Goal: Task Accomplishment & Management: Complete application form

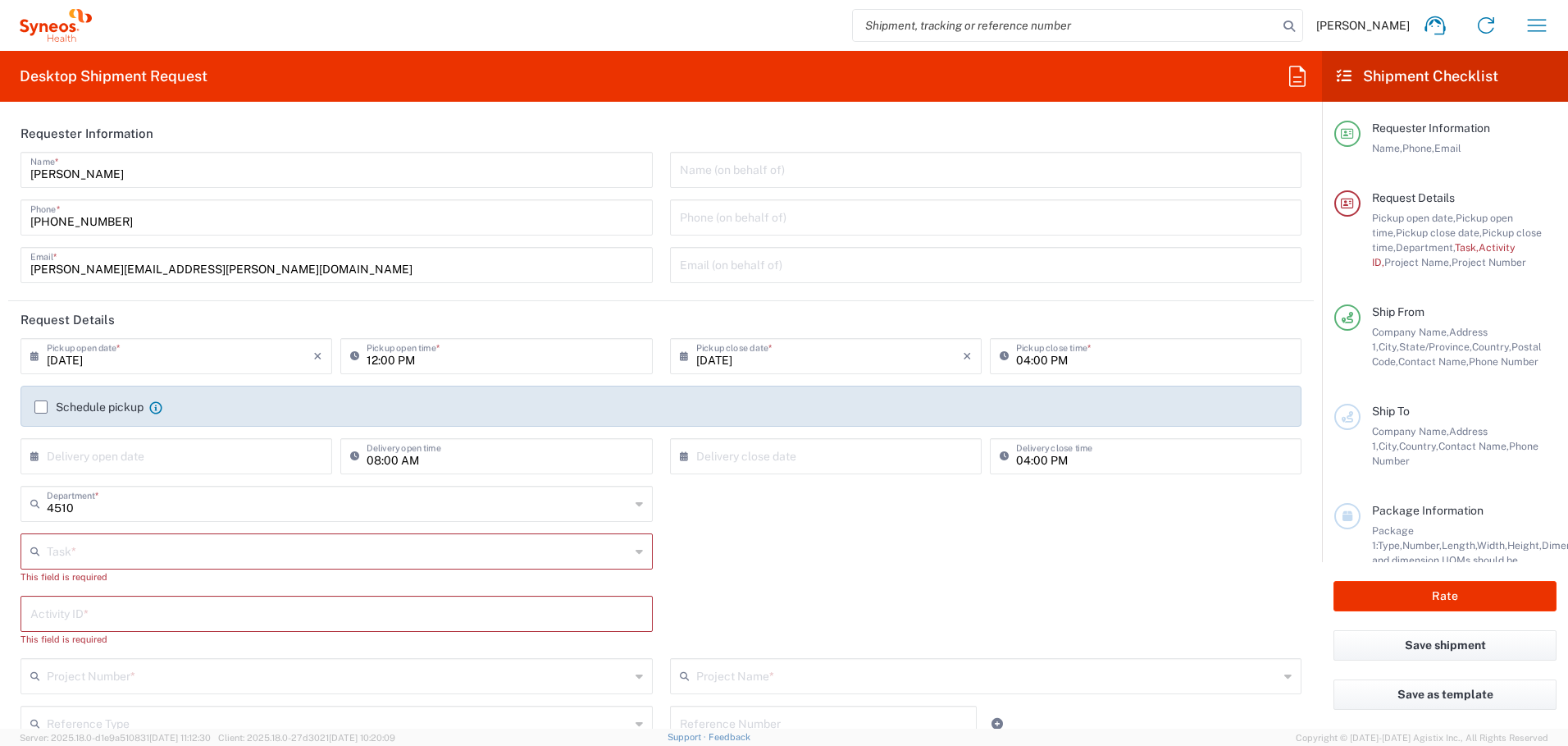
type input "Syneos Health Canada LP- [GEOGRAPHIC_DATA]"
click at [1539, 27] on icon "button" at bounding box center [1537, 25] width 26 height 26
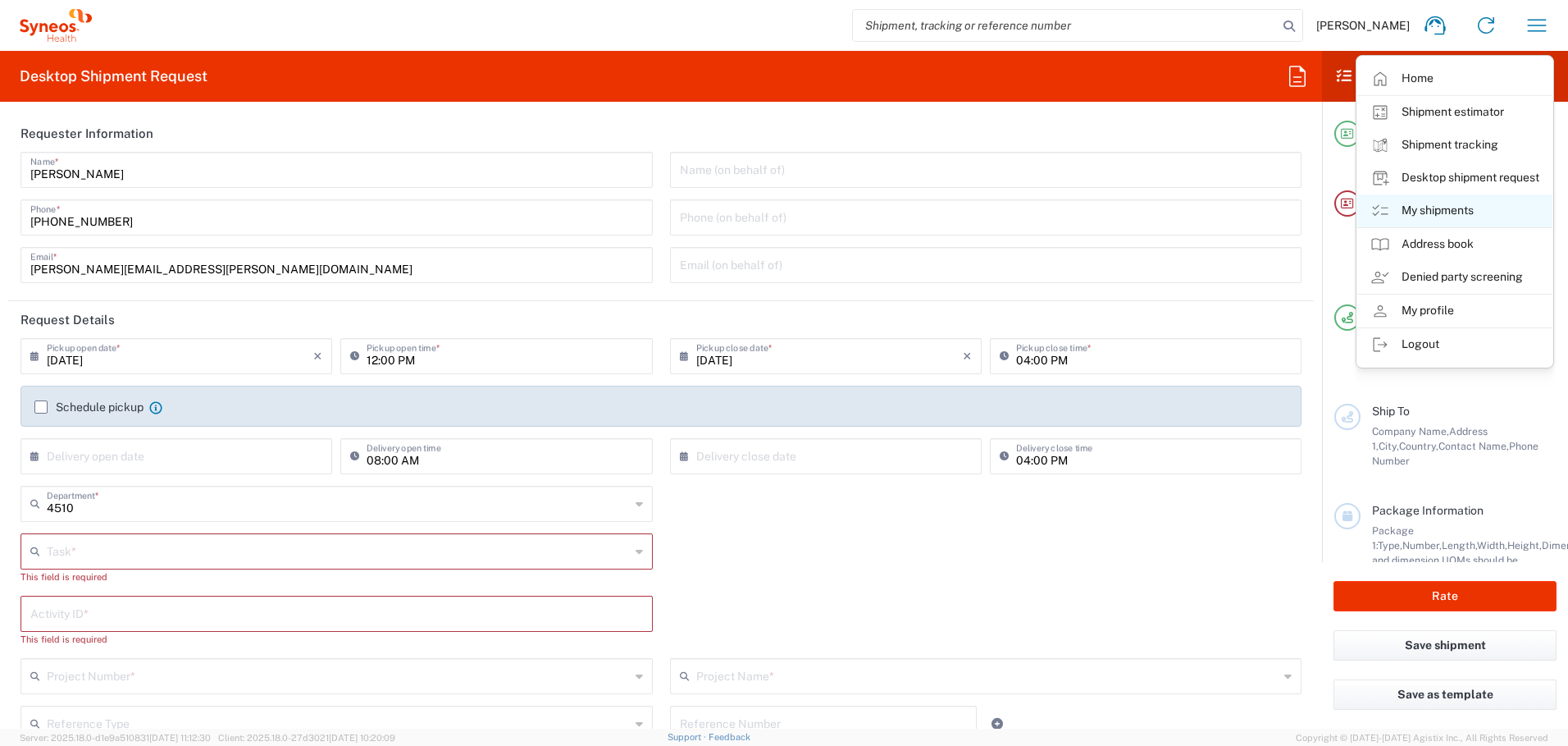
click at [1438, 210] on link "My shipments" at bounding box center [1455, 211] width 195 height 33
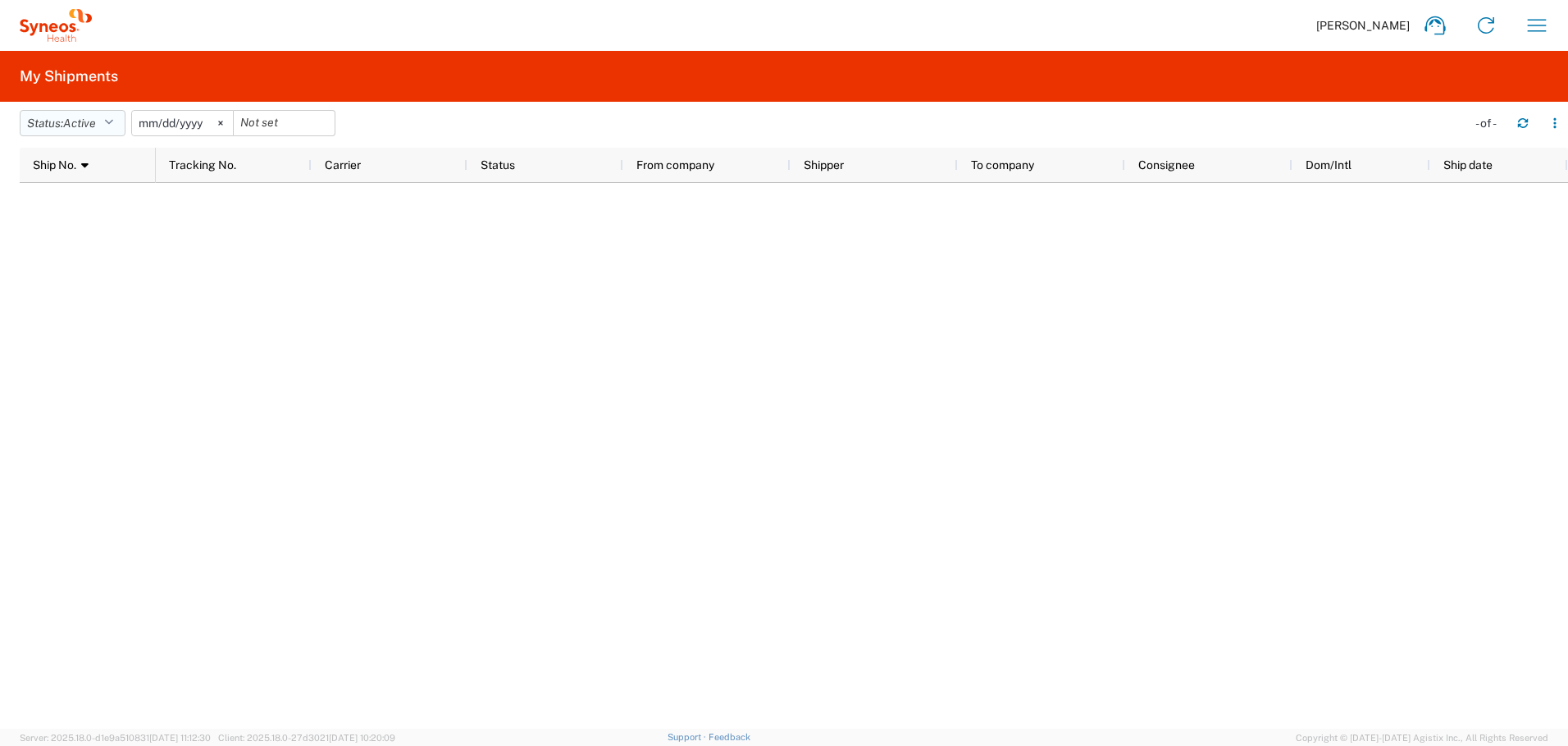
click at [107, 120] on button "Status: Active" at bounding box center [72, 122] width 106 height 26
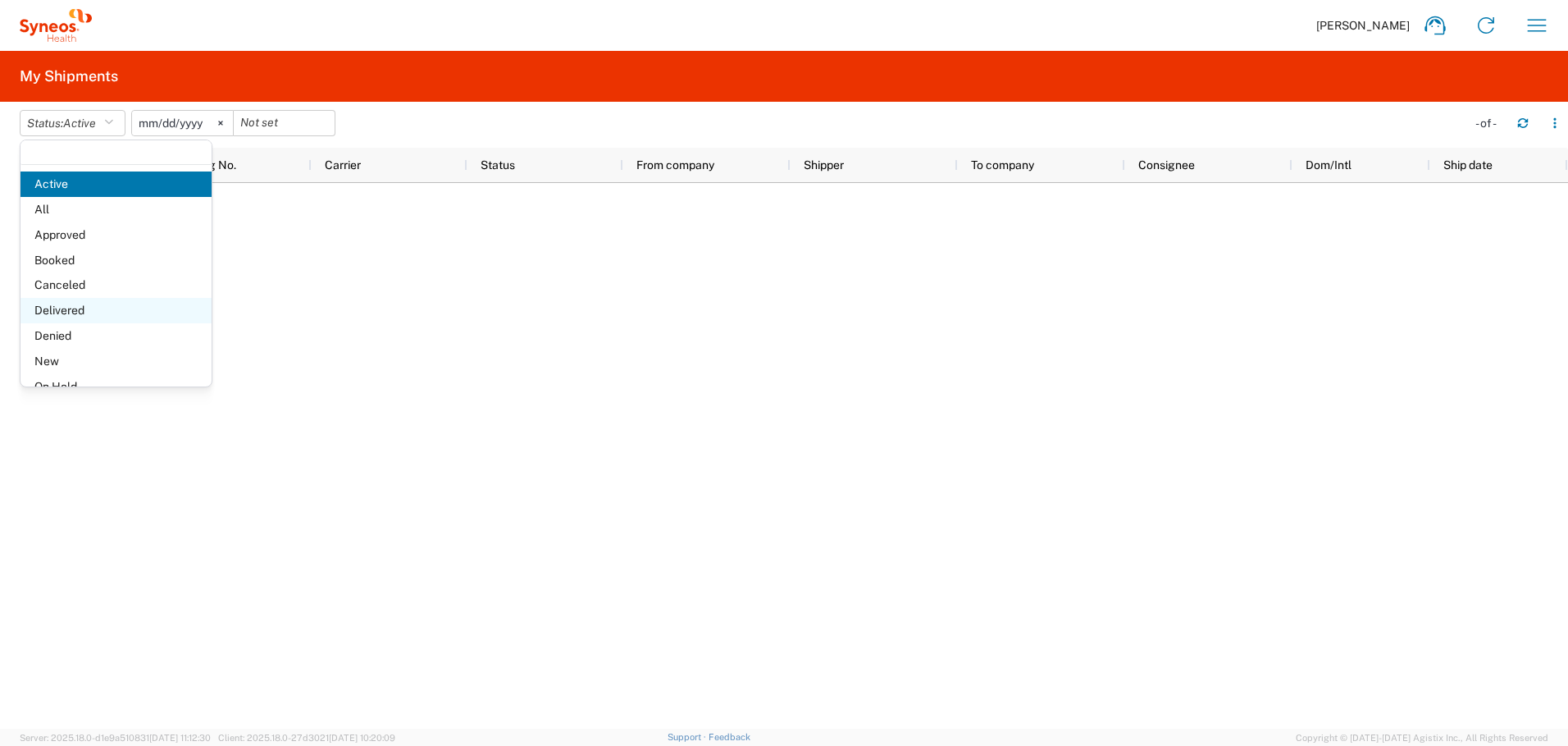
click at [93, 309] on span "Delivered" at bounding box center [116, 311] width 191 height 26
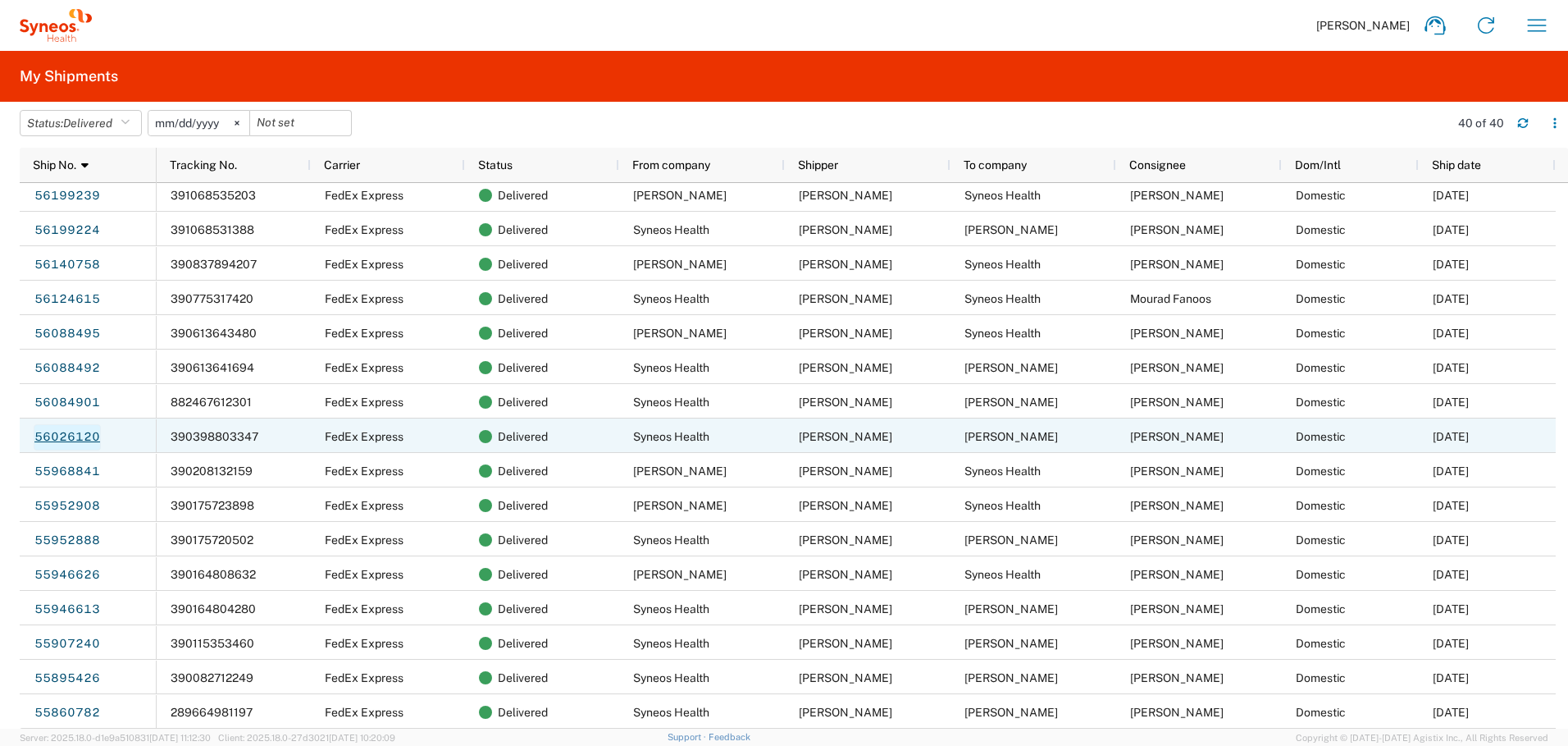
click at [66, 435] on link "56026120" at bounding box center [67, 436] width 67 height 26
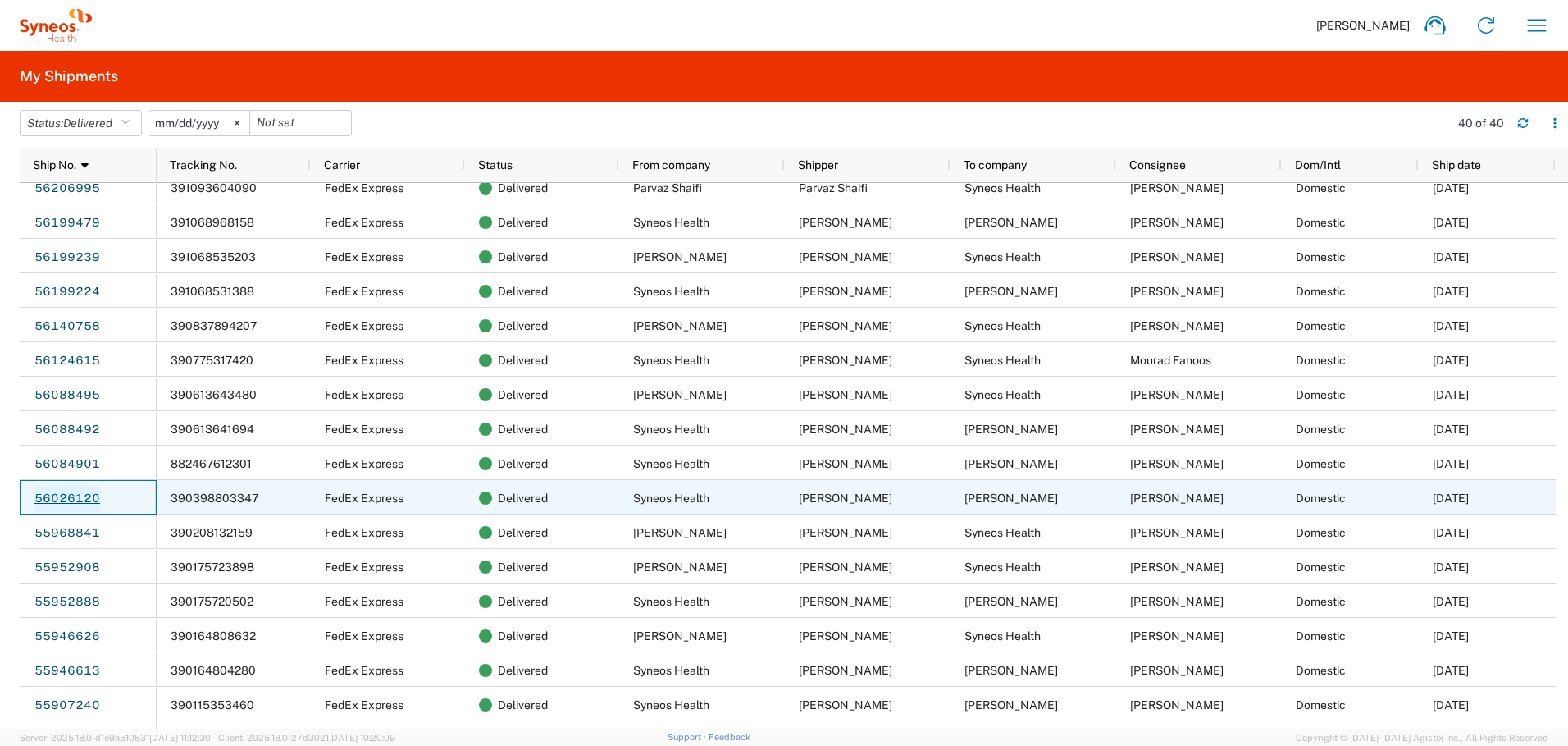
click at [75, 500] on link "56026120" at bounding box center [67, 498] width 67 height 26
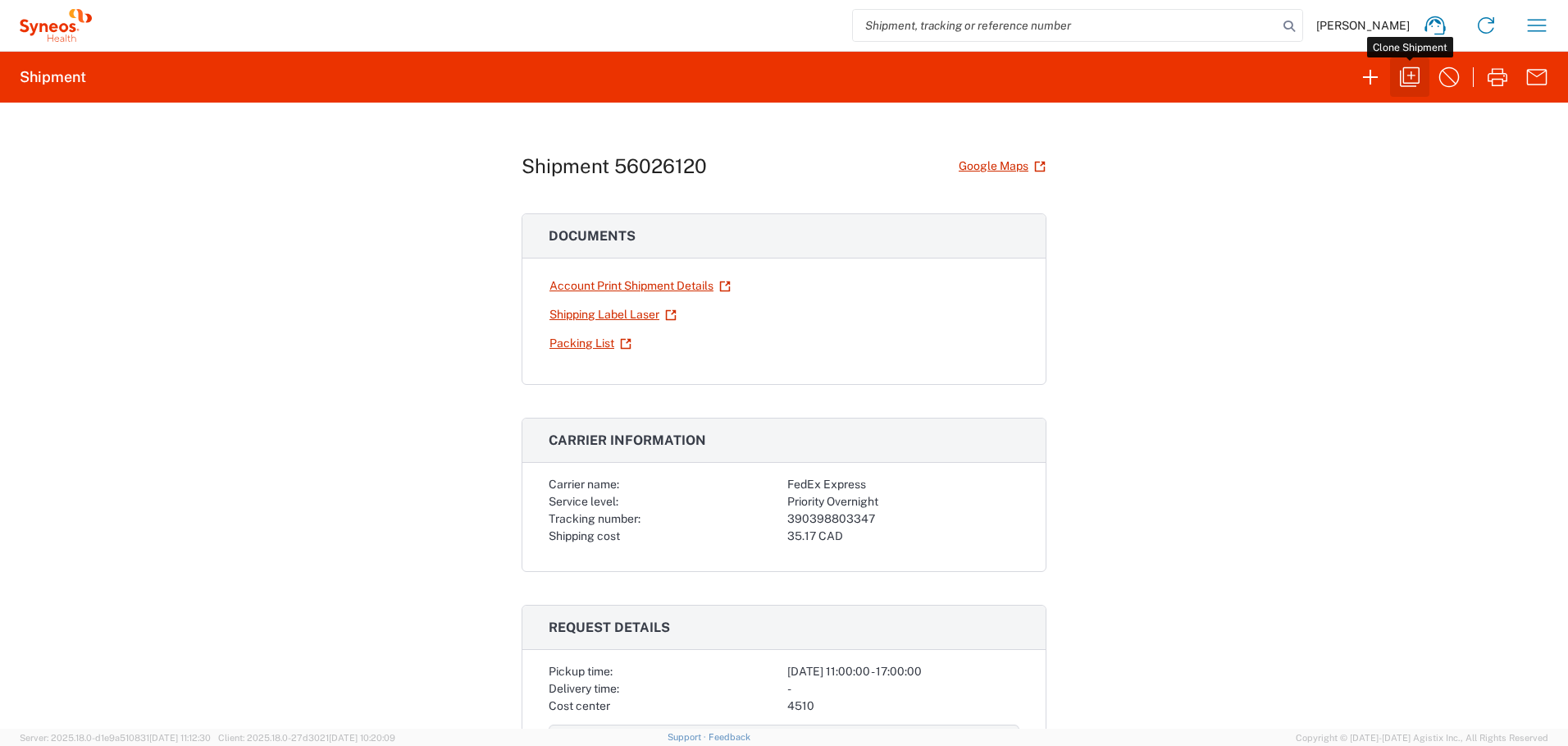
click at [1404, 74] on icon "button" at bounding box center [1409, 77] width 26 height 26
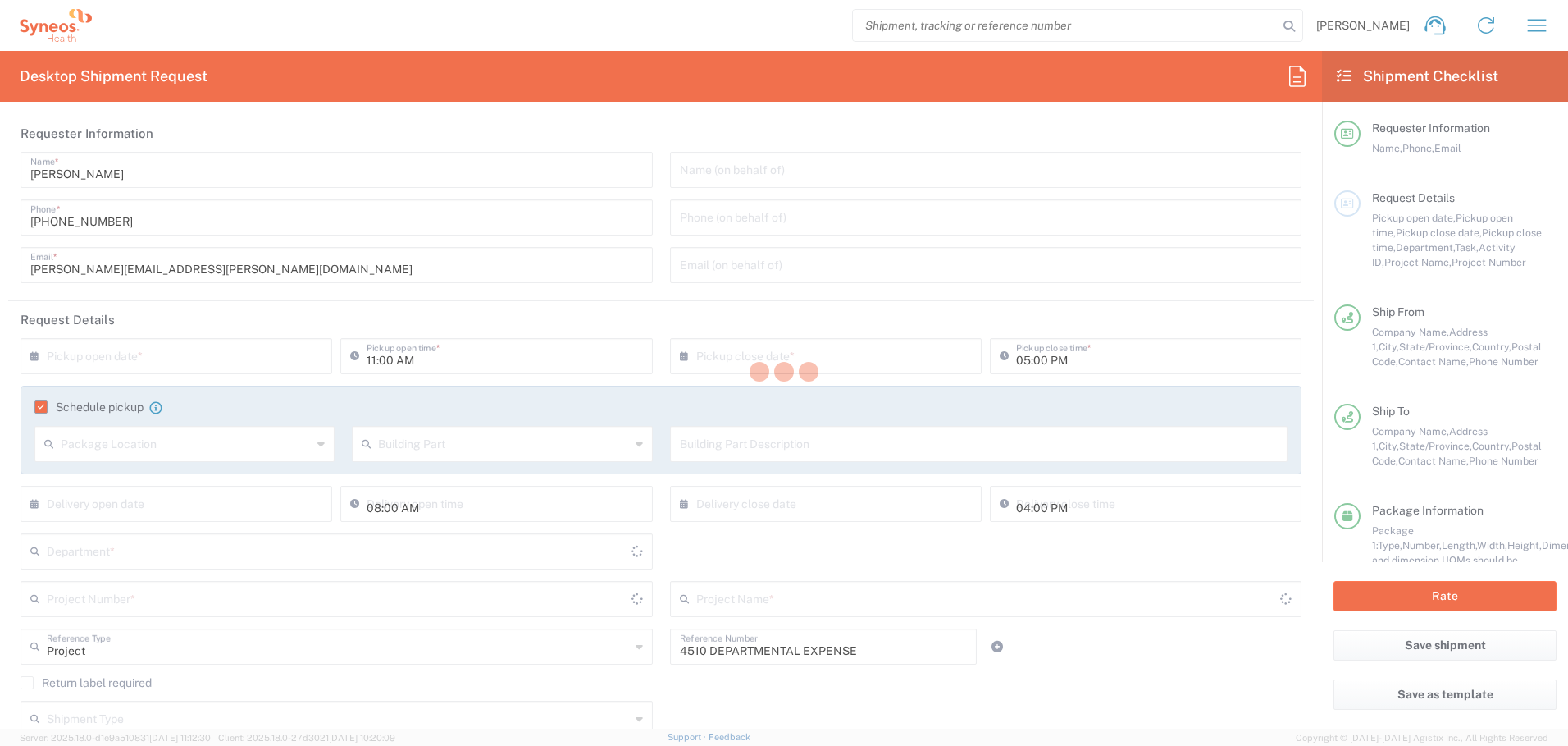
type input "[GEOGRAPHIC_DATA]"
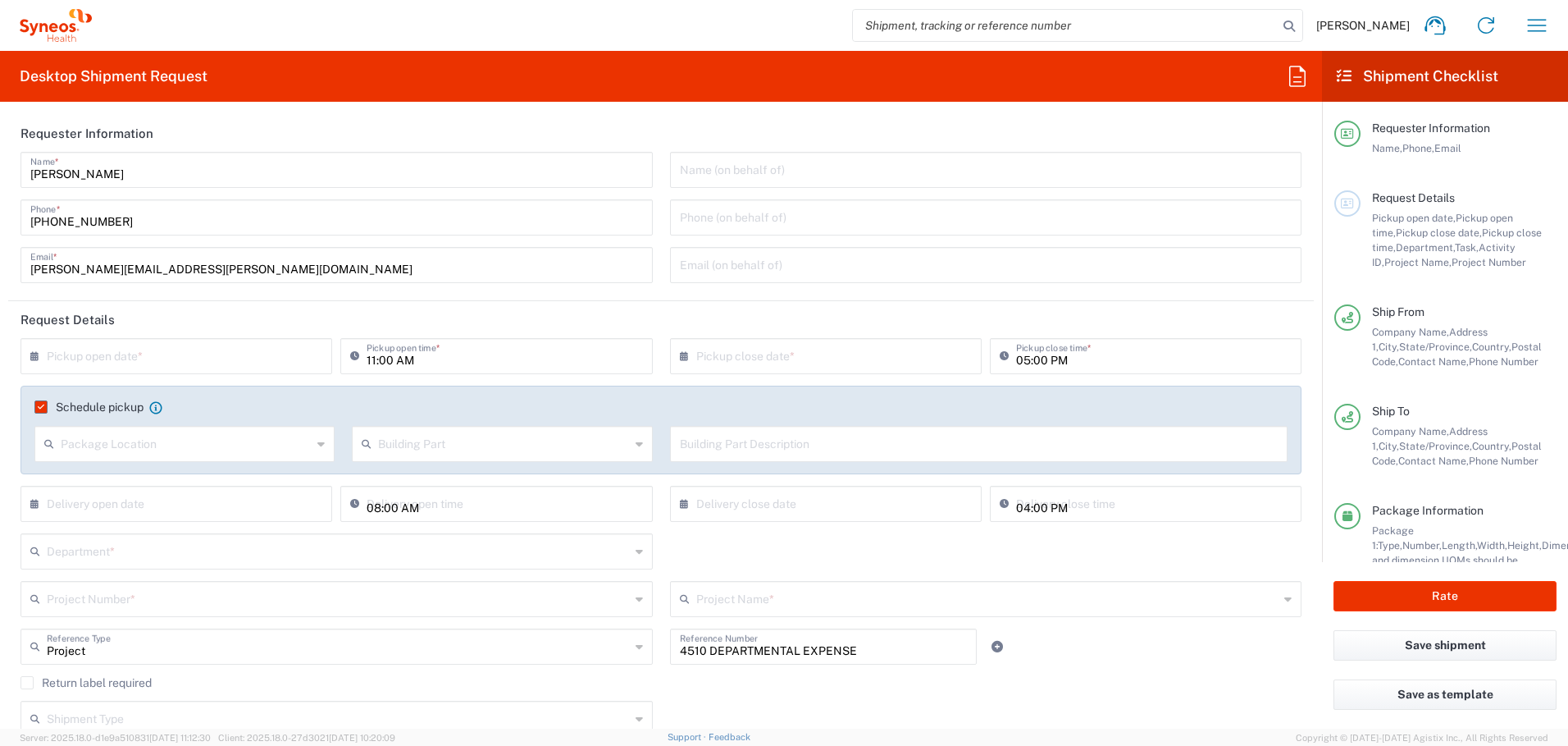
type input "[GEOGRAPHIC_DATA]"
type input "Medium Box"
click at [260, 358] on input "text" at bounding box center [179, 355] width 267 height 29
click at [203, 454] on span "11" at bounding box center [203, 458] width 25 height 23
type input "[DATE]"
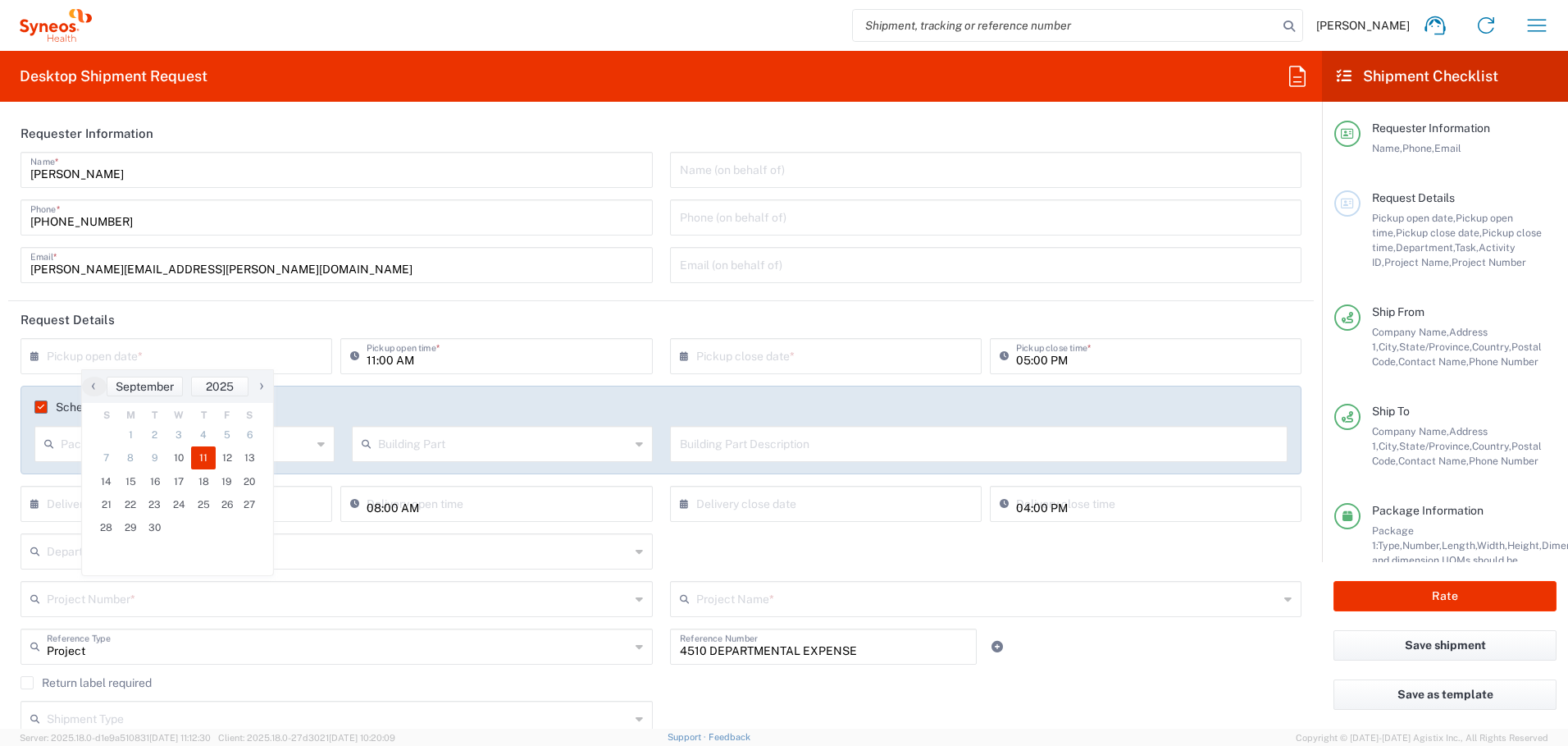
type input "[DATE]"
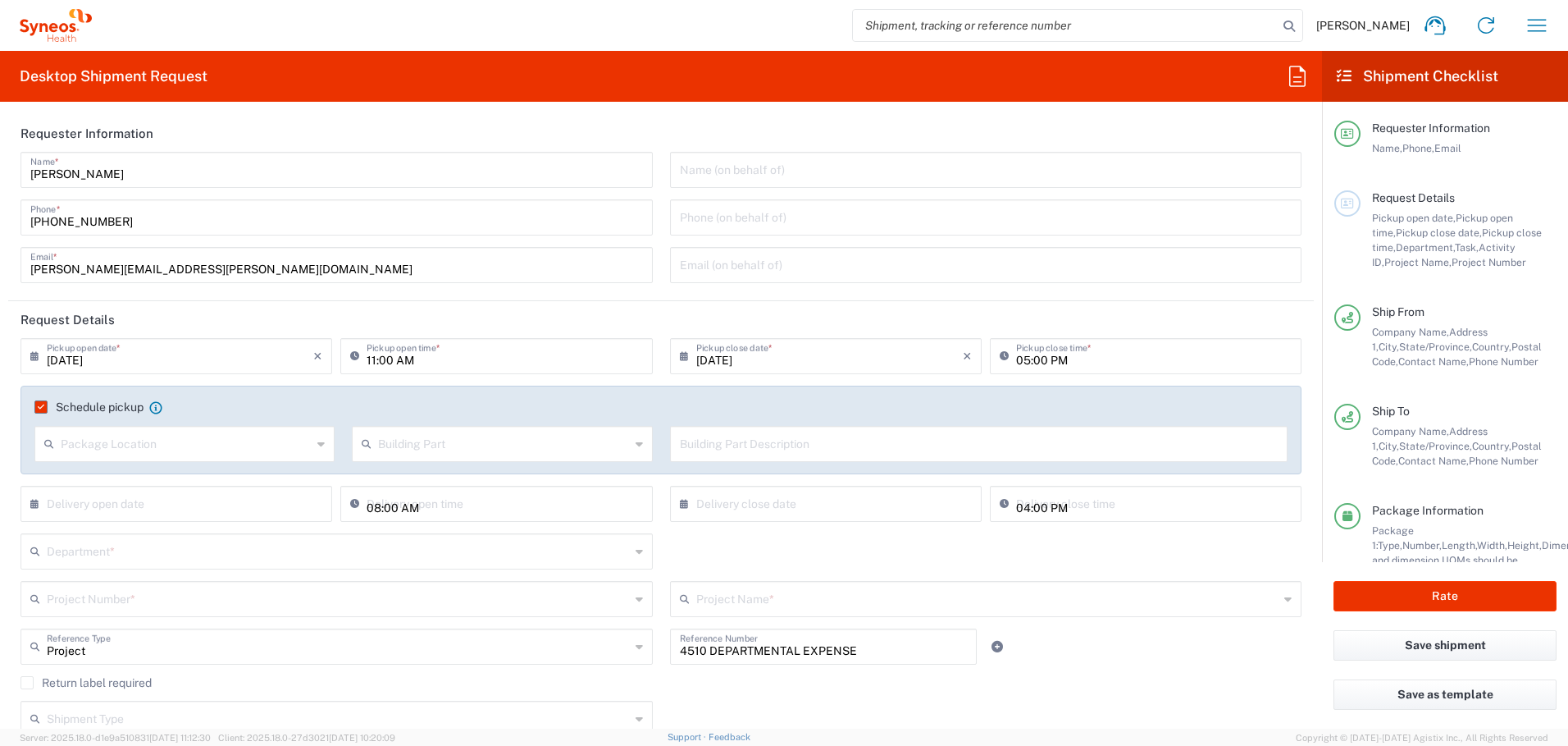
click at [367, 358] on input "11:00 AM" at bounding box center [504, 355] width 276 height 29
type input "10:00 AM"
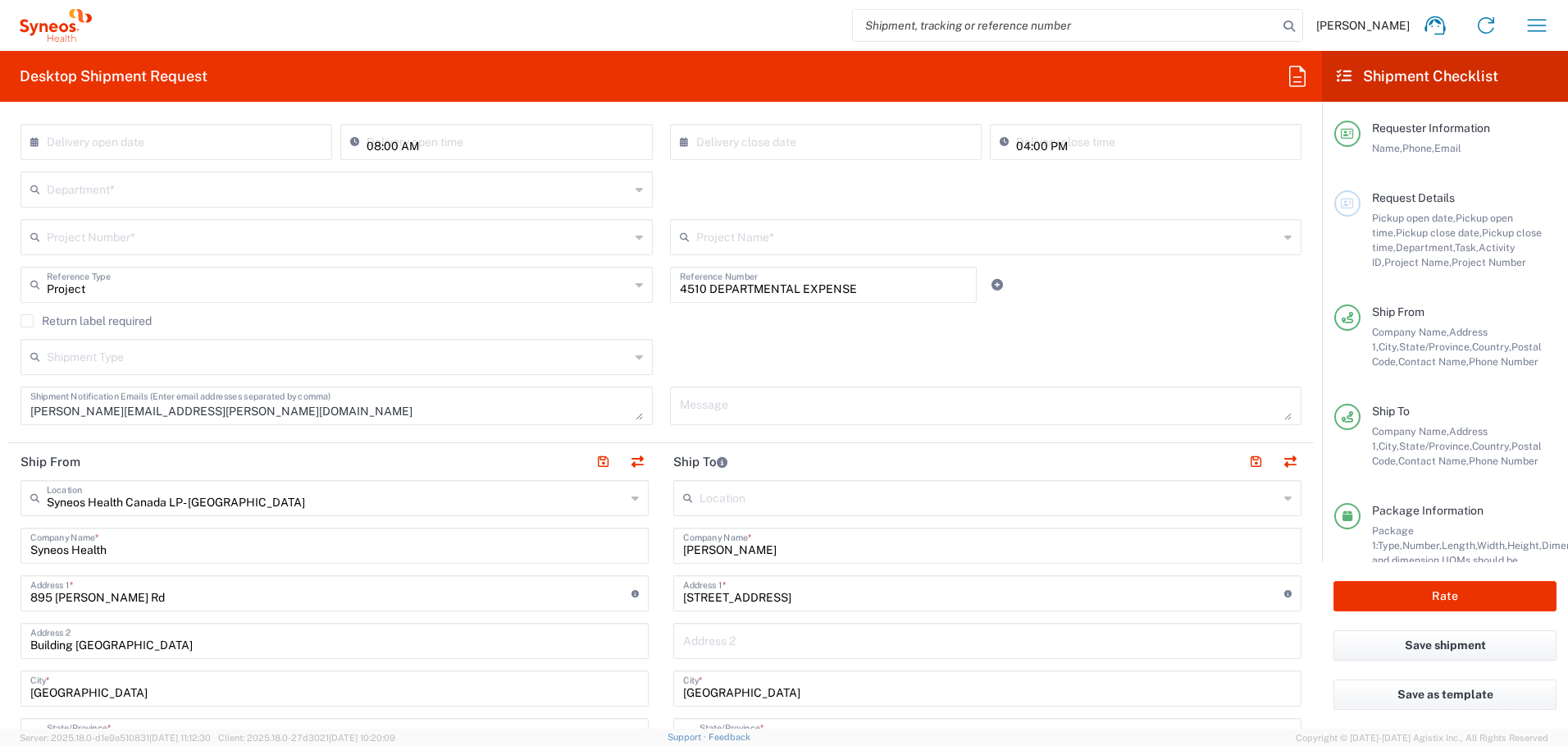
scroll to position [367, 0]
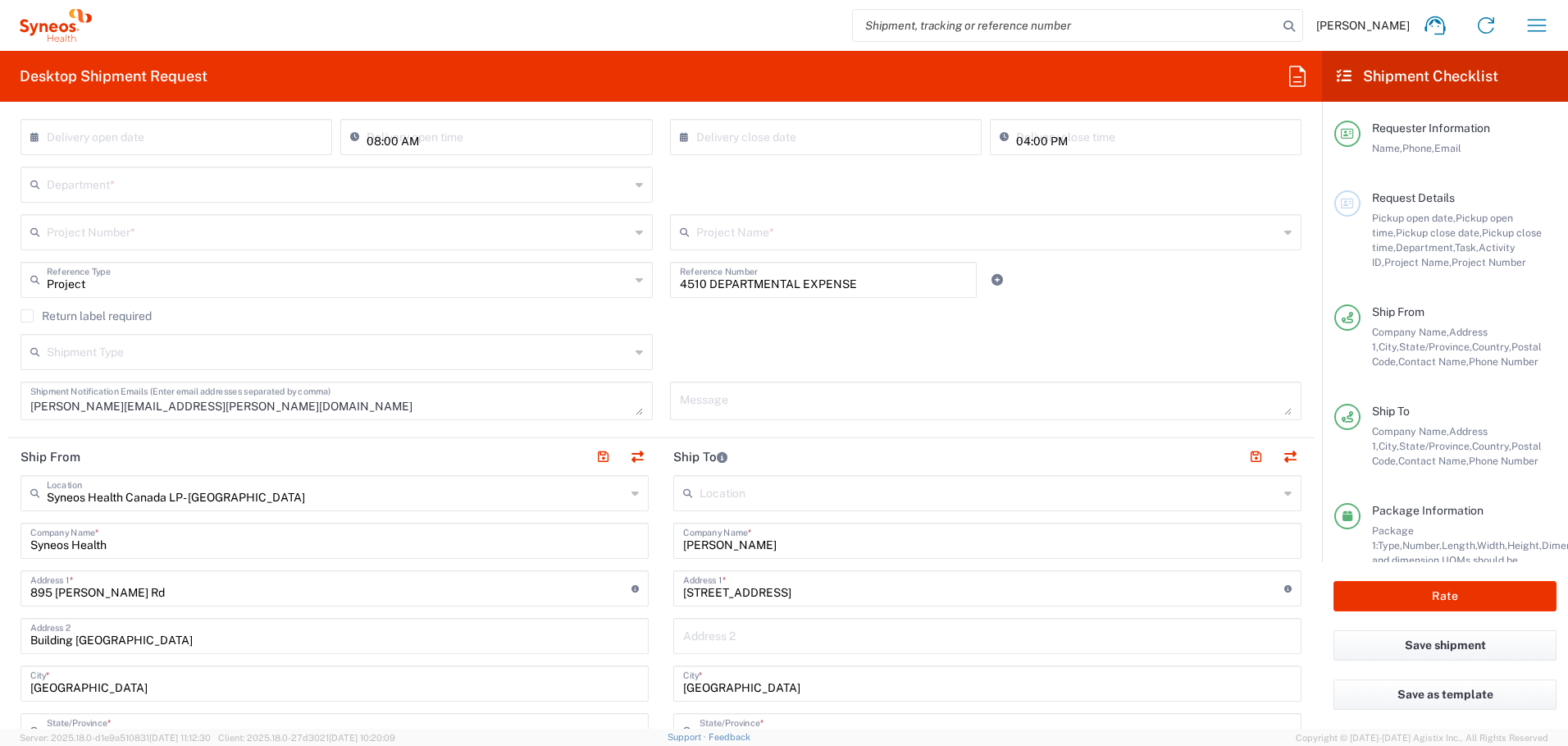
click at [32, 312] on label "Return label required" at bounding box center [86, 316] width 131 height 13
click at [27, 316] on input "Return label required" at bounding box center [27, 316] width 0 height 0
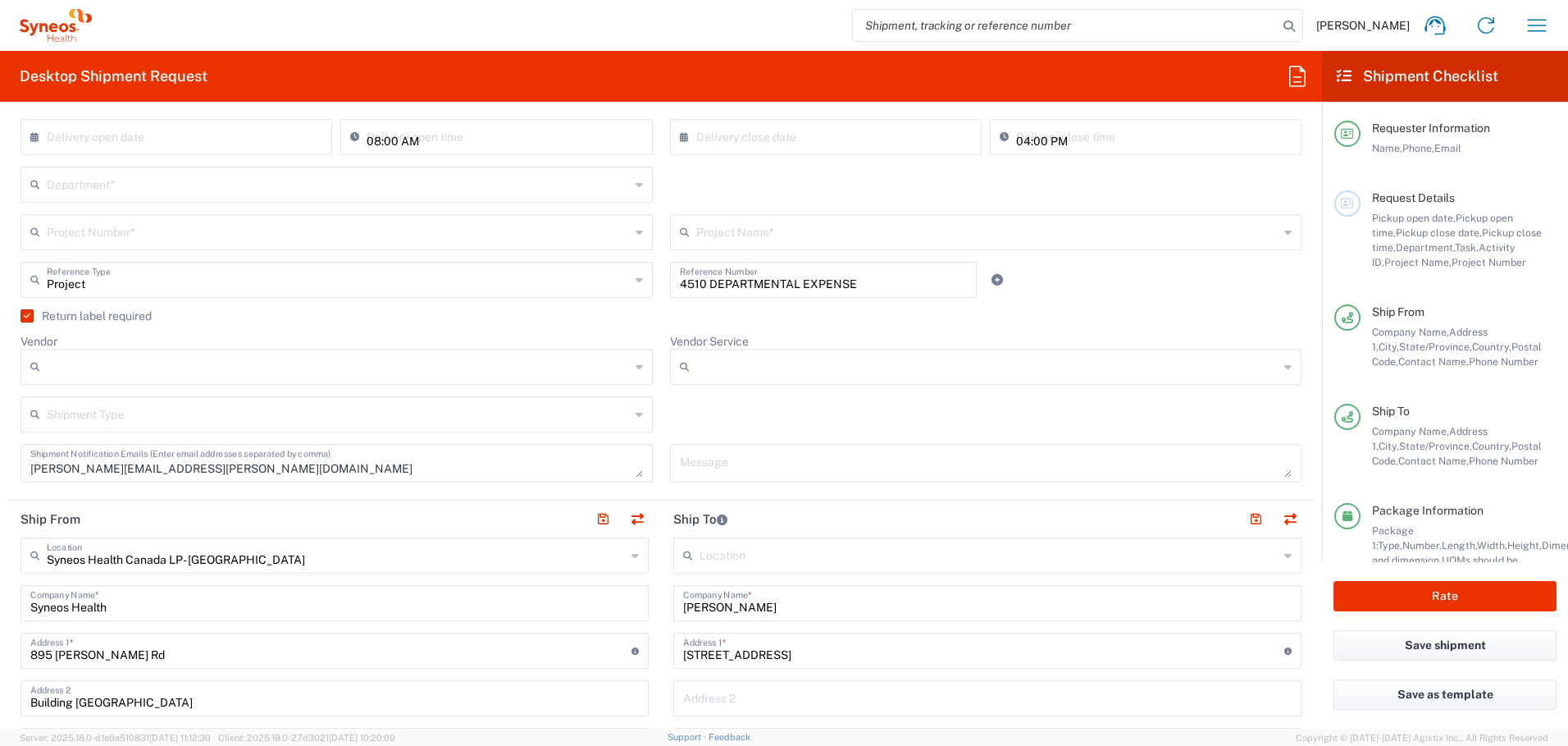
click at [180, 188] on input "text" at bounding box center [338, 183] width 583 height 29
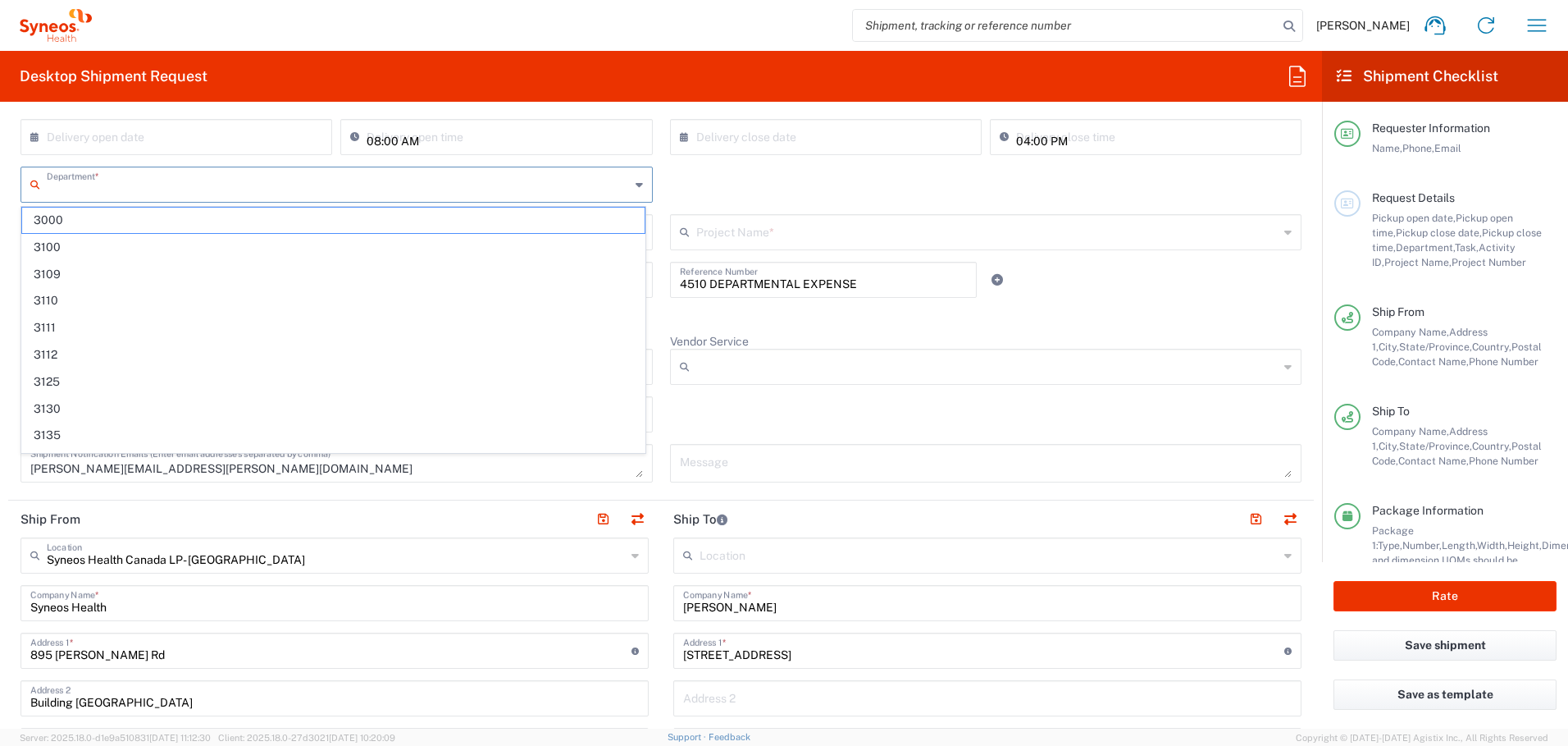
click at [702, 191] on div "Department * 3000 3100 3109 3110 3111 3112 3125 3130 3135 3136 3150 3155 3165 3…" at bounding box center [662, 190] width 1299 height 47
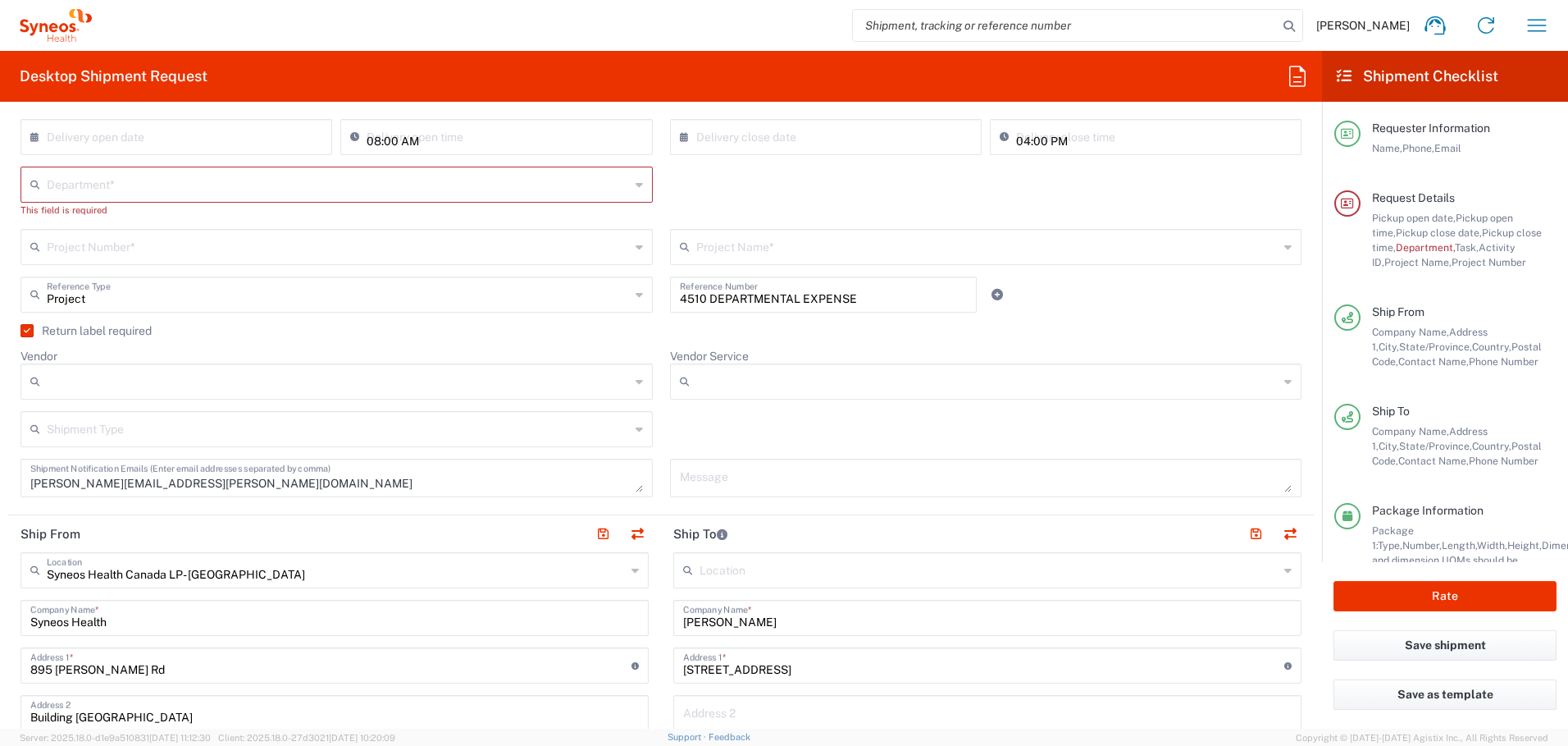
click at [388, 244] on input "text" at bounding box center [338, 245] width 583 height 29
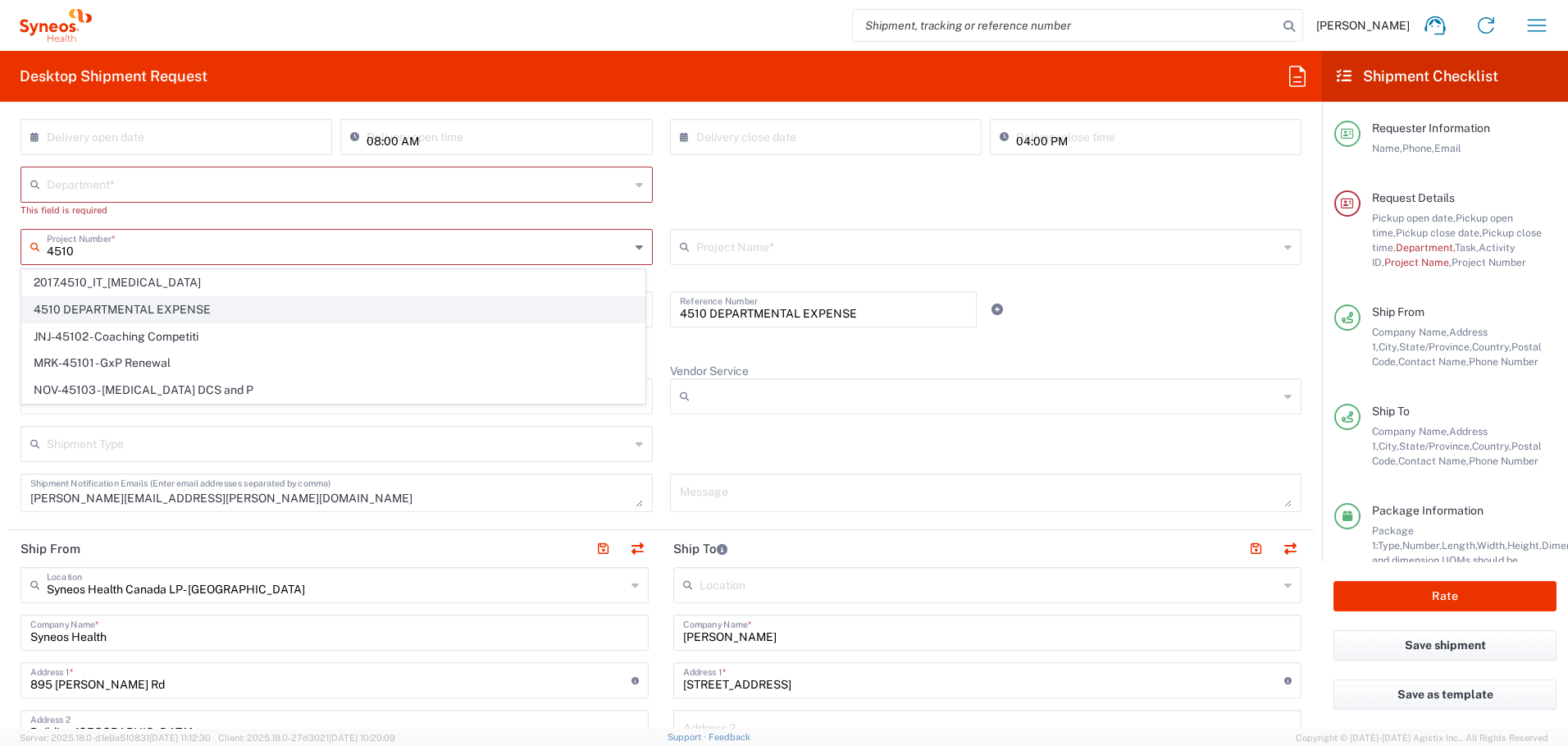
click at [221, 304] on span "4510 DEPARTMENTAL EXPENSE" at bounding box center [334, 310] width 623 height 26
type input "4510 DEPARTMENTAL EXPENSE"
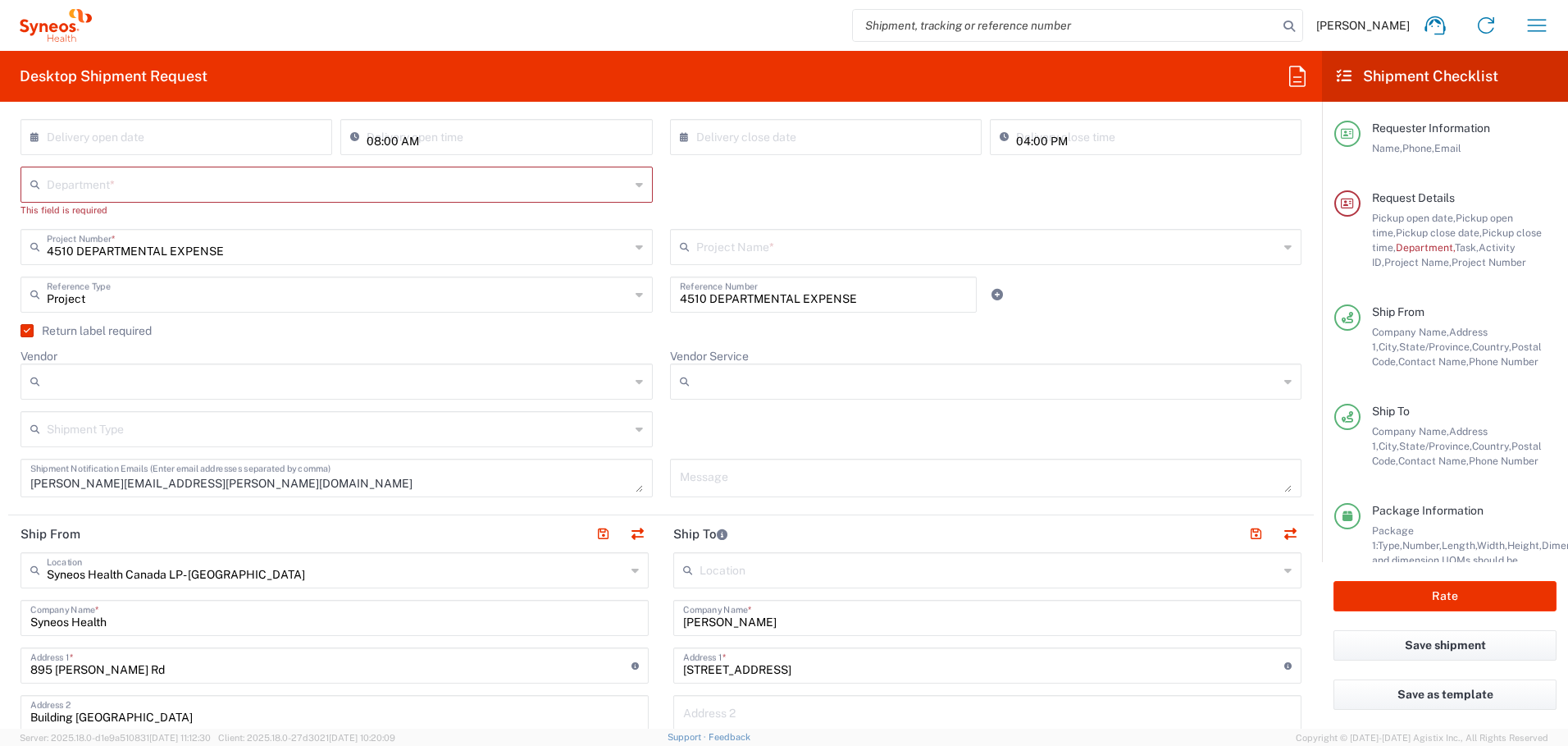
type input "4510 DEPARTMENTAL EXPENSE"
click at [281, 178] on input "text" at bounding box center [338, 183] width 583 height 29
type input "4510"
click at [180, 228] on span "4510" at bounding box center [334, 220] width 623 height 26
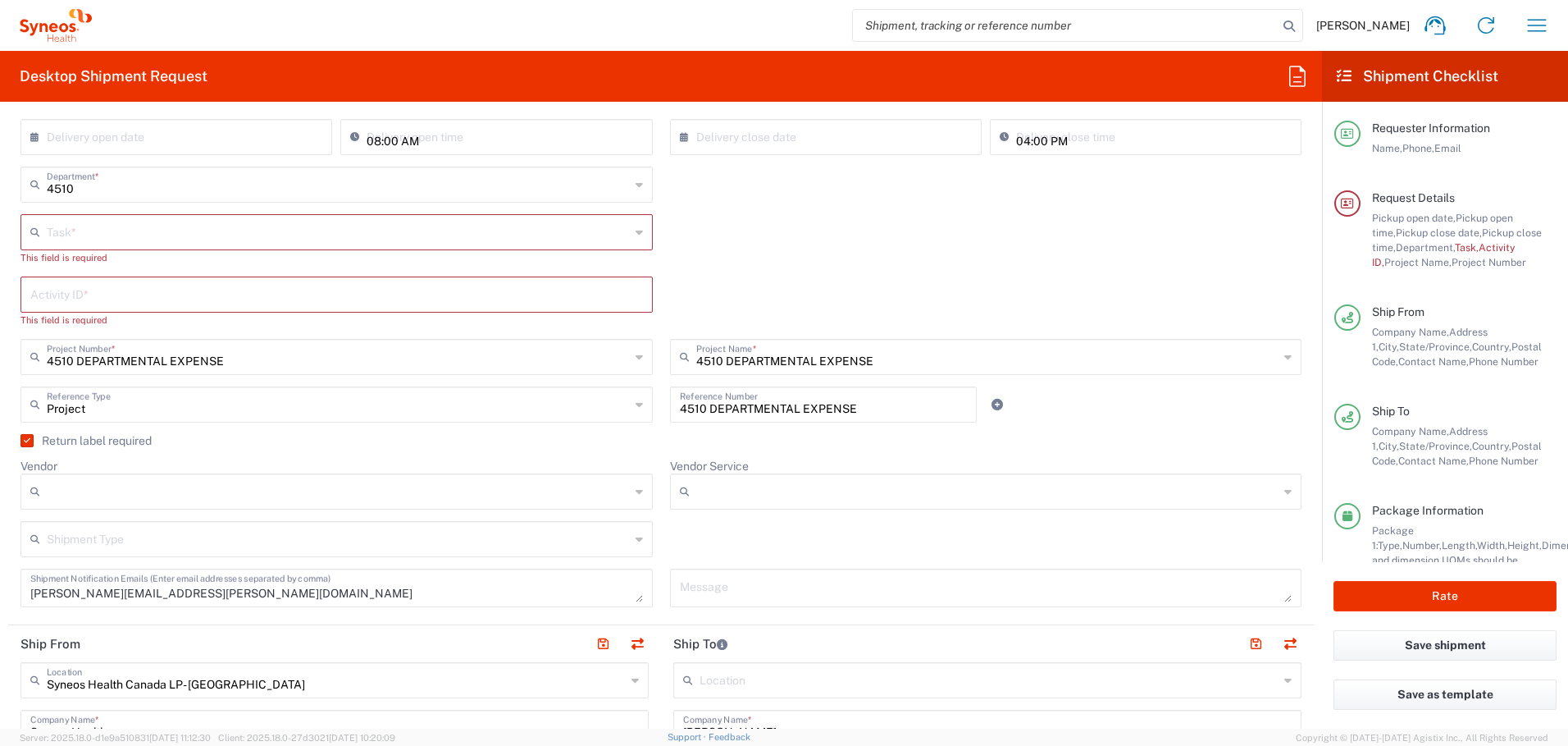
click at [255, 229] on input "text" at bounding box center [338, 231] width 583 height 29
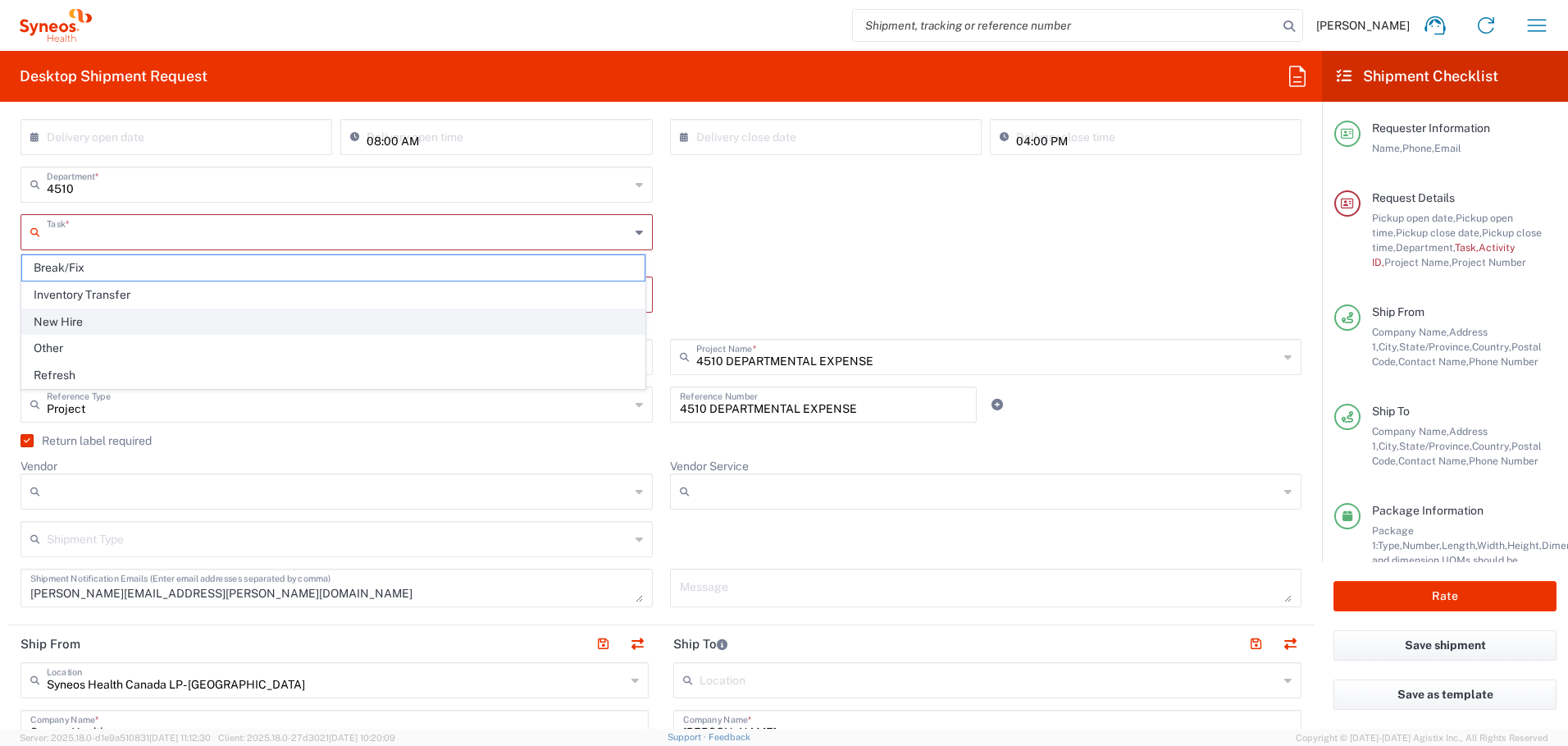
click at [155, 322] on span "New Hire" at bounding box center [334, 322] width 623 height 26
type input "New Hire"
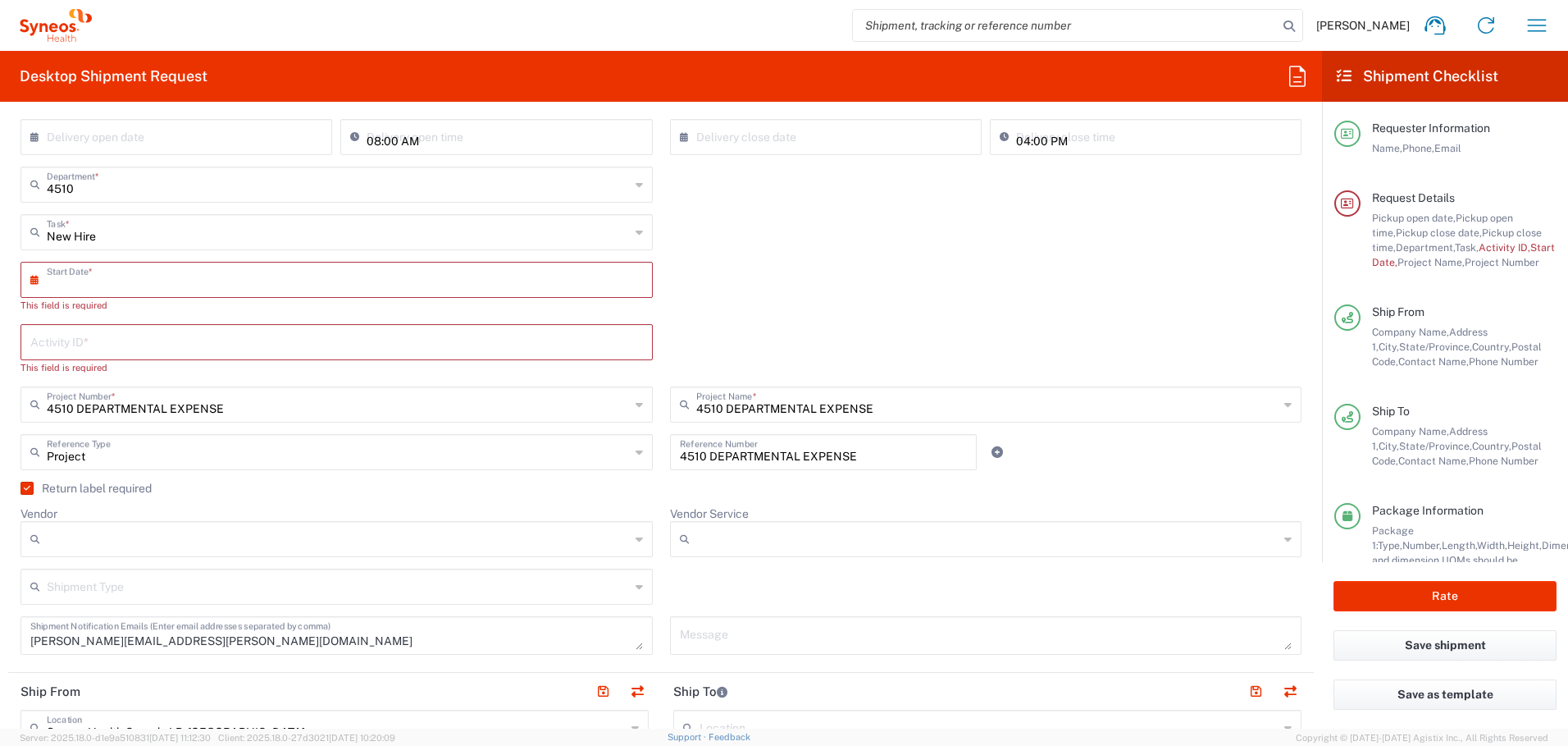
click at [184, 274] on input "text" at bounding box center [340, 278] width 587 height 29
click at [289, 384] on span "8" at bounding box center [291, 382] width 25 height 23
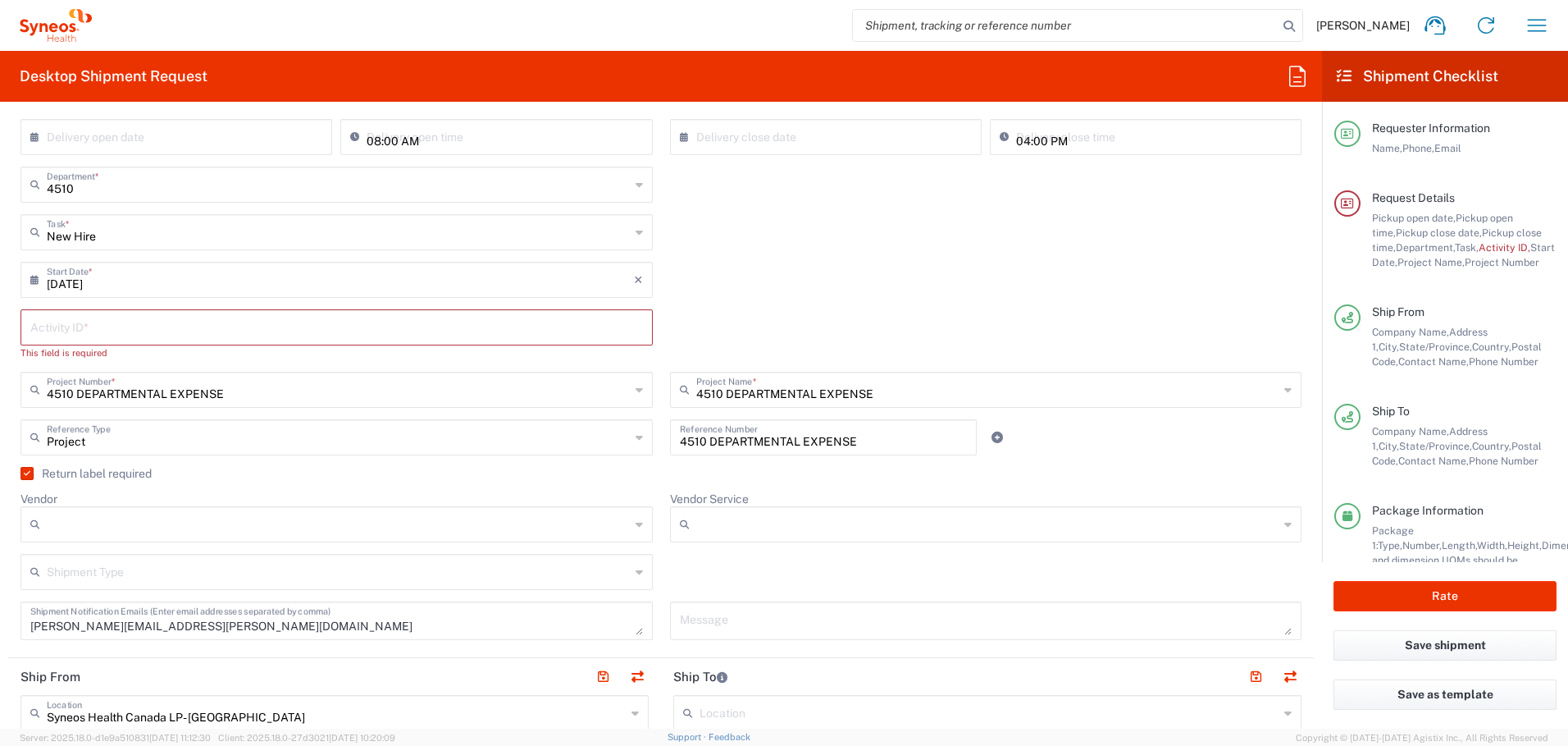
click at [462, 270] on input "[DATE]" at bounding box center [340, 278] width 587 height 29
drag, startPoint x: 316, startPoint y: 391, endPoint x: 291, endPoint y: 401, distance: 26.9
click at [291, 401] on span "15" at bounding box center [291, 405] width 25 height 23
type input "[DATE]"
click at [208, 327] on input "text" at bounding box center [336, 326] width 613 height 29
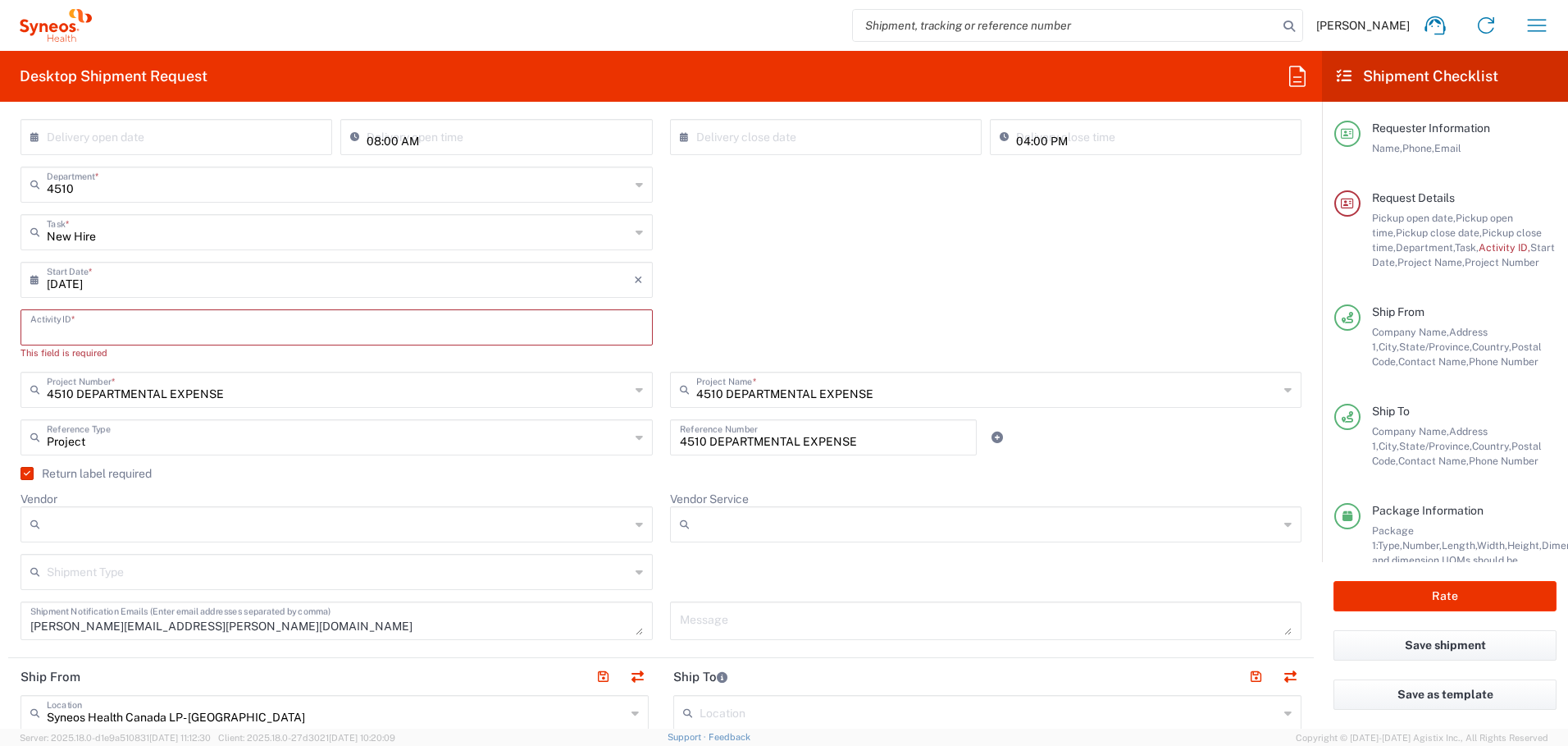
paste input "INC2647023"
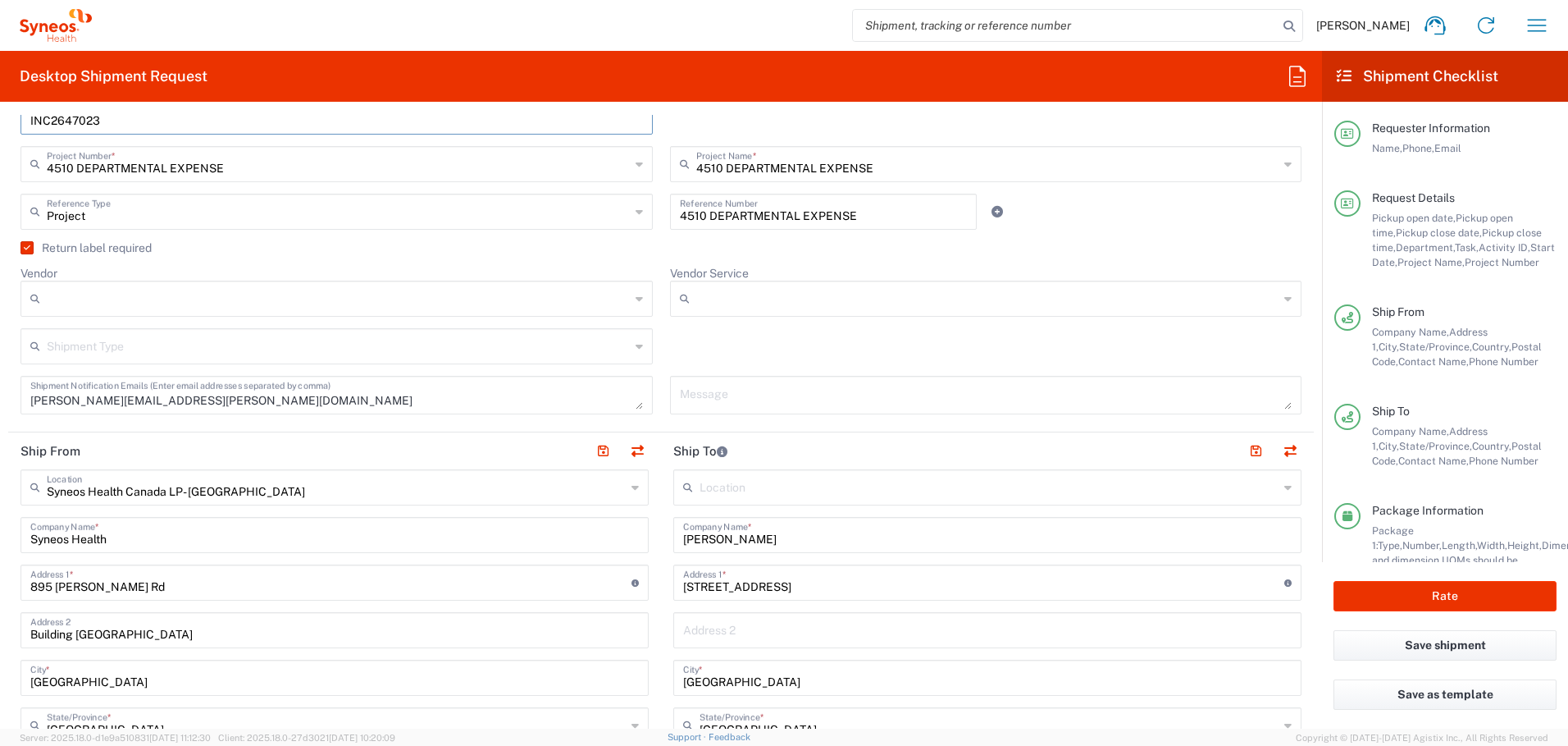
scroll to position [602, 0]
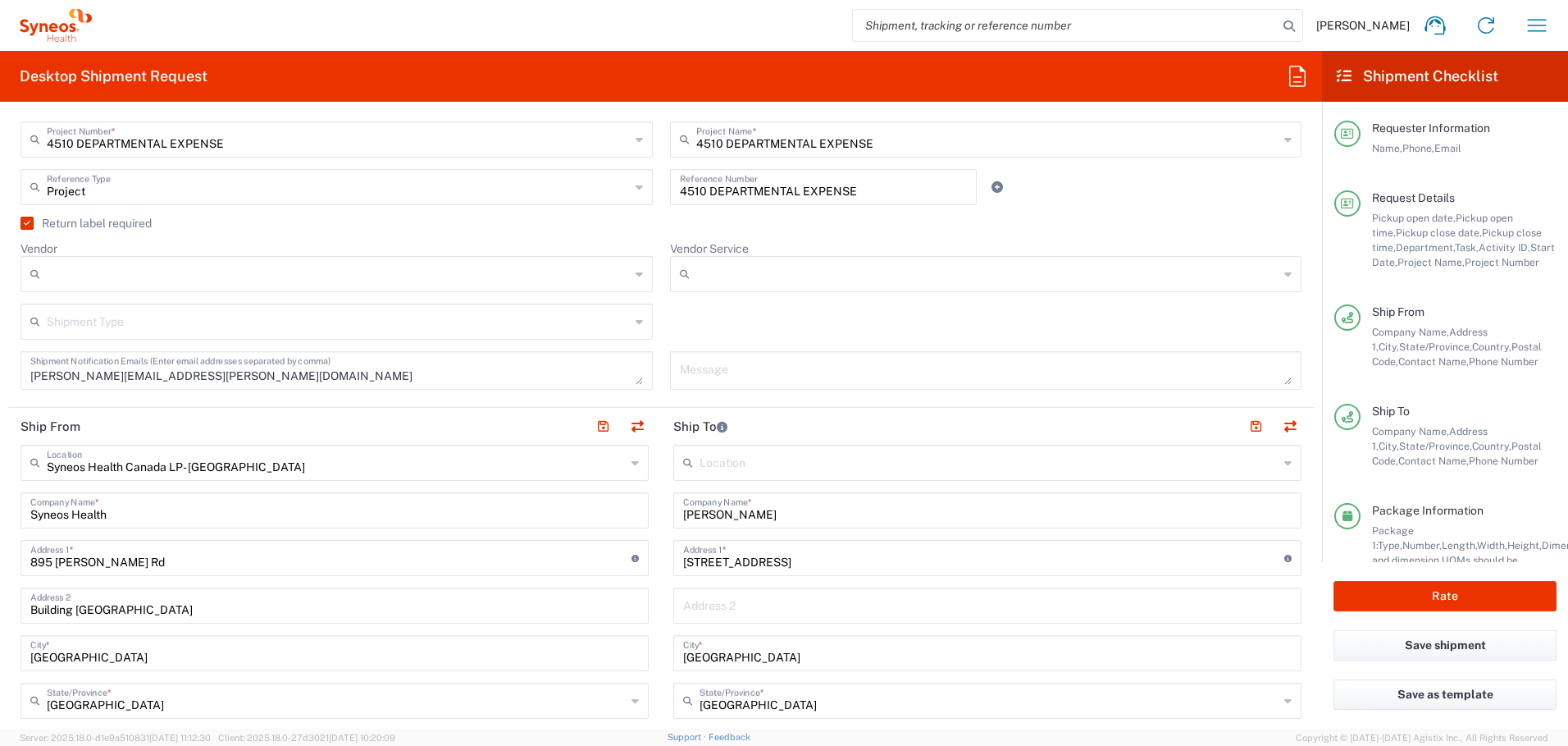
type input "INC2647023"
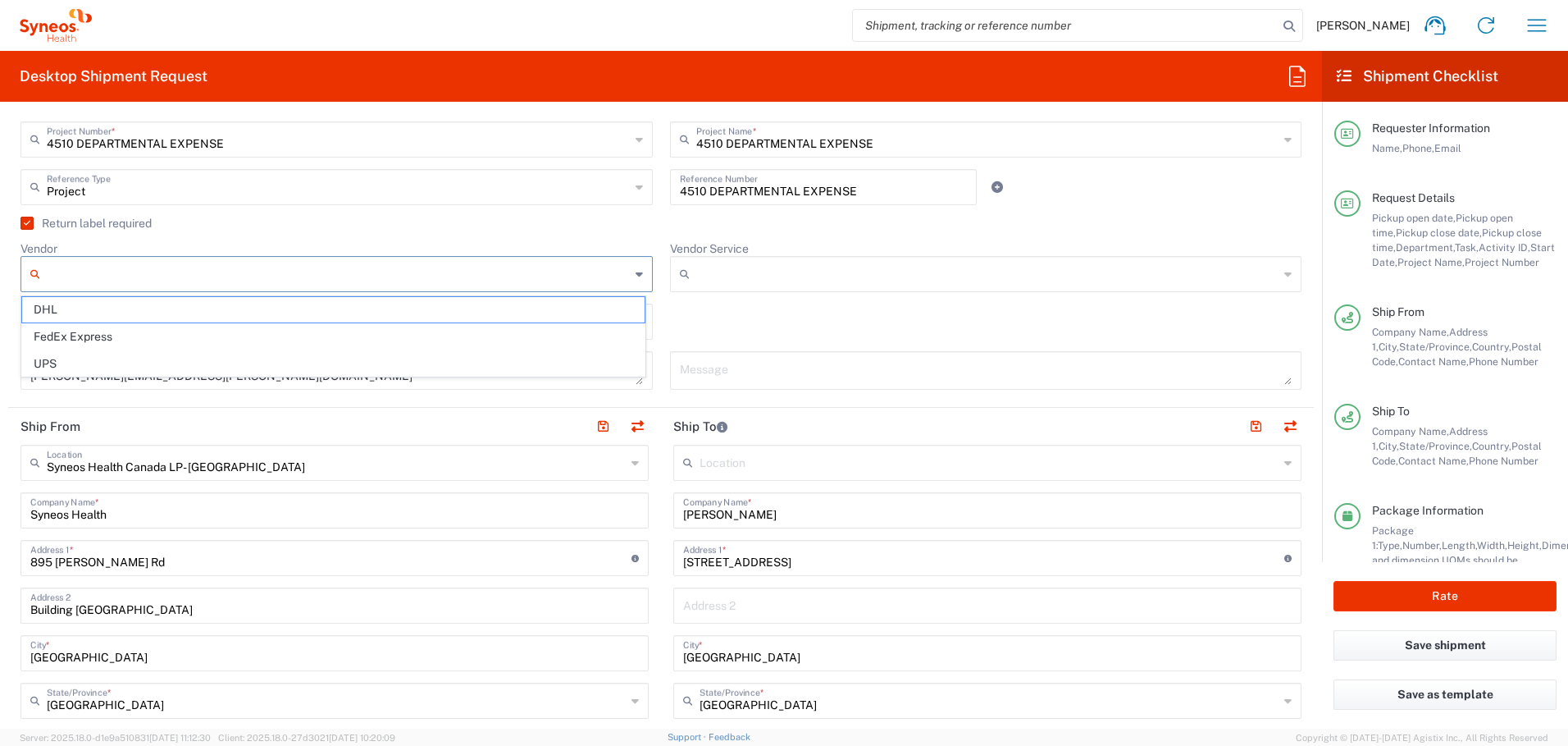
click at [206, 272] on input "Vendor" at bounding box center [338, 273] width 583 height 26
click at [192, 343] on span "FedEx Express" at bounding box center [334, 336] width 623 height 26
type input "FedEx Express"
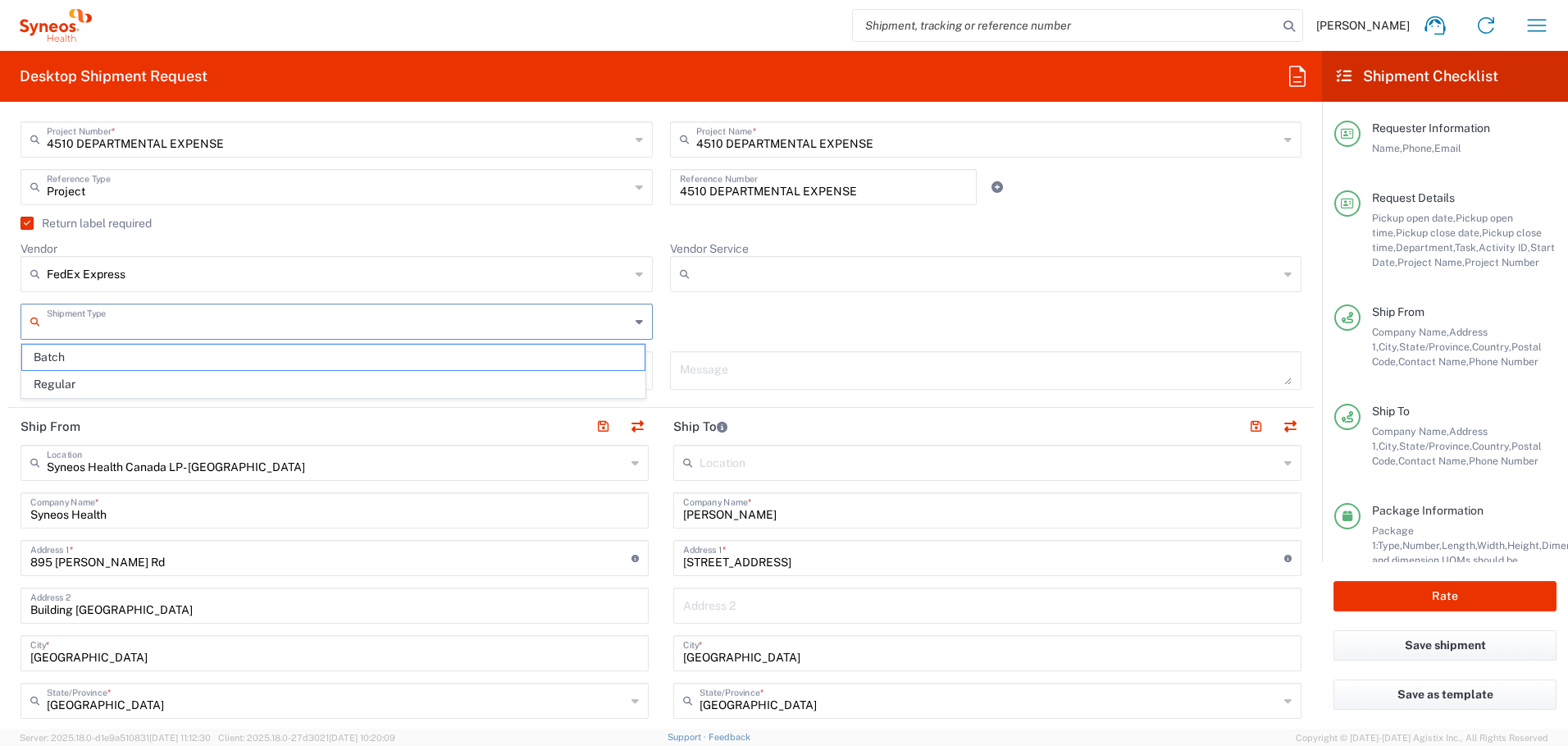
click at [234, 319] on input "text" at bounding box center [338, 320] width 583 height 29
click at [229, 377] on span "Regular" at bounding box center [334, 385] width 623 height 26
type input "Regular"
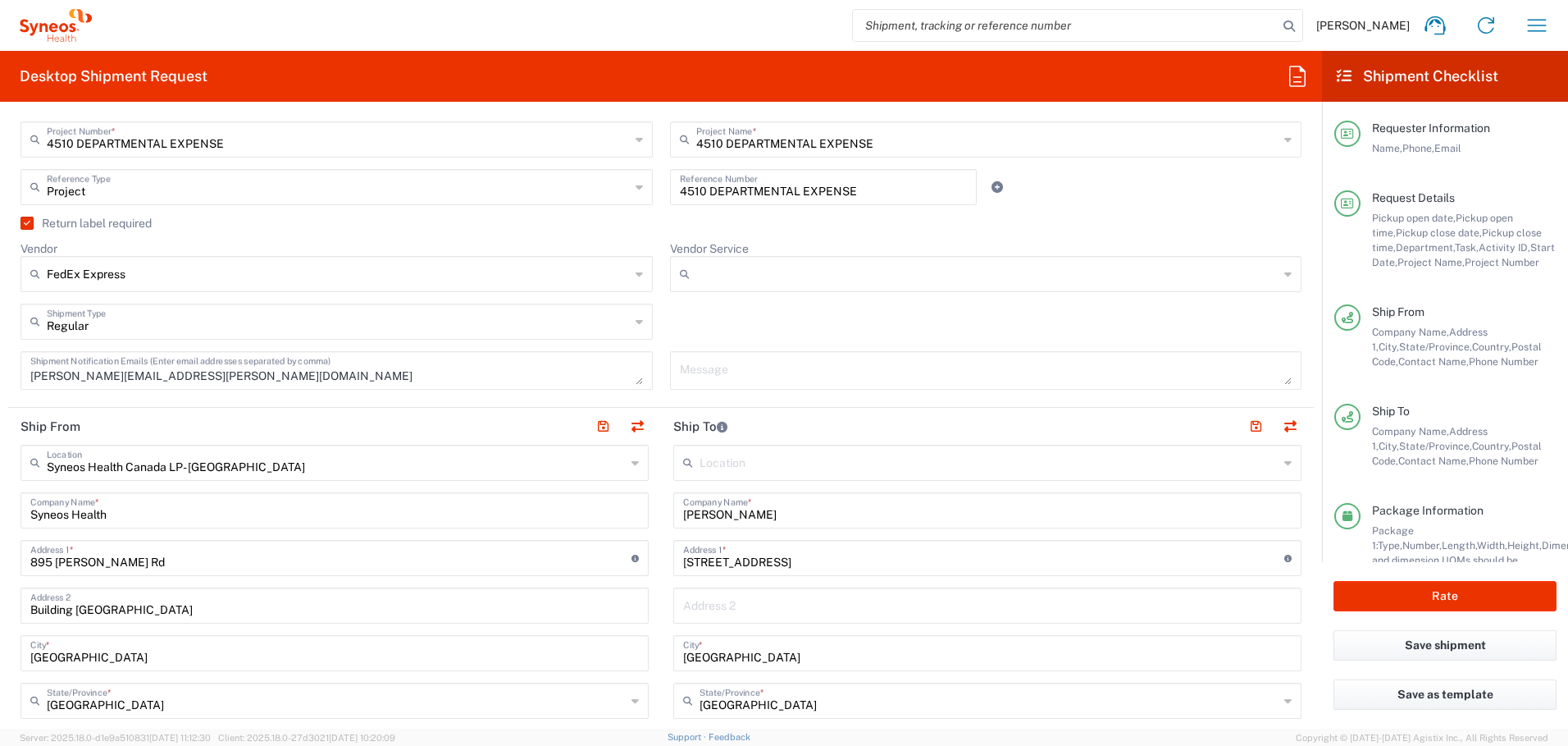
click at [710, 269] on input "Vendor Service" at bounding box center [988, 273] width 583 height 26
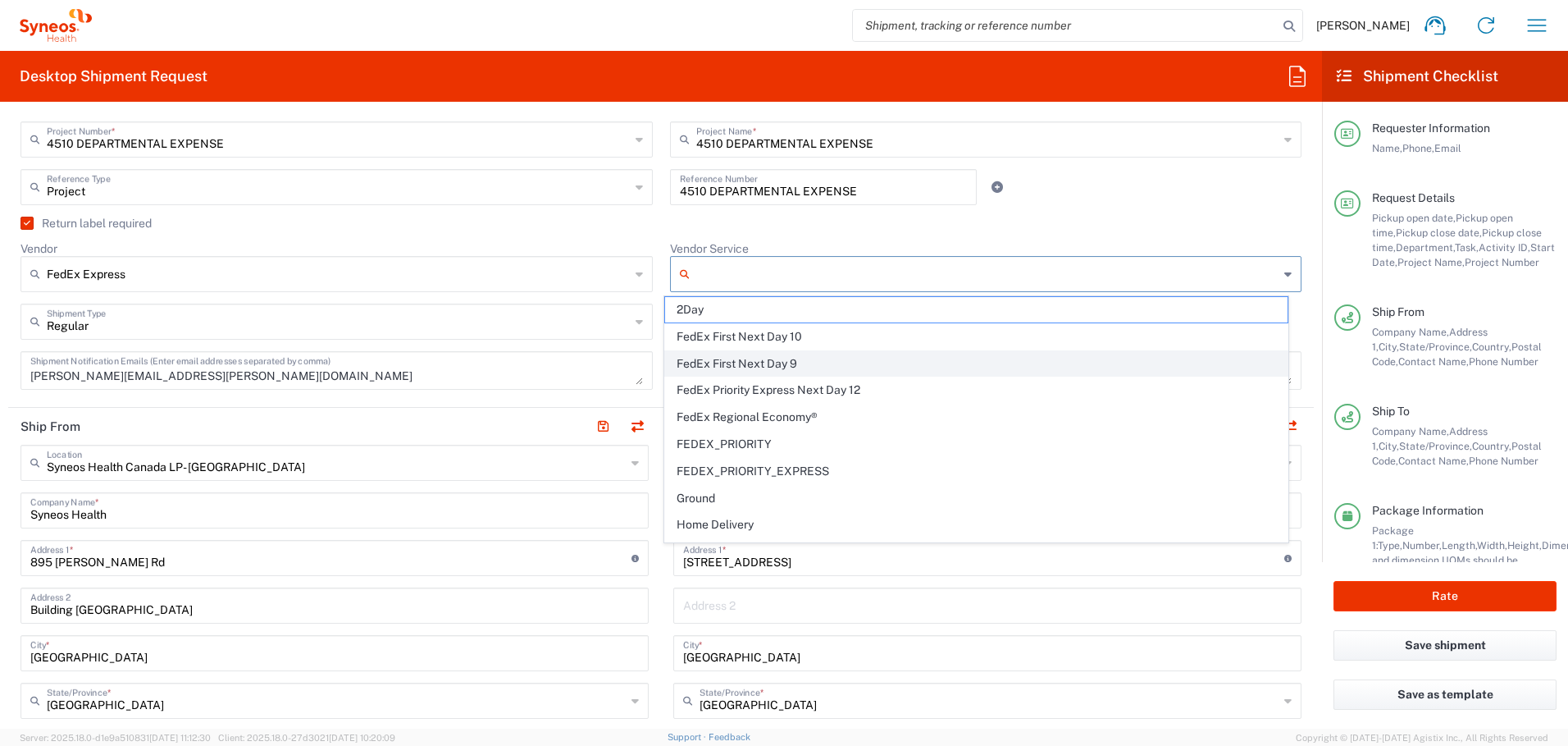
scroll to position [130, 0]
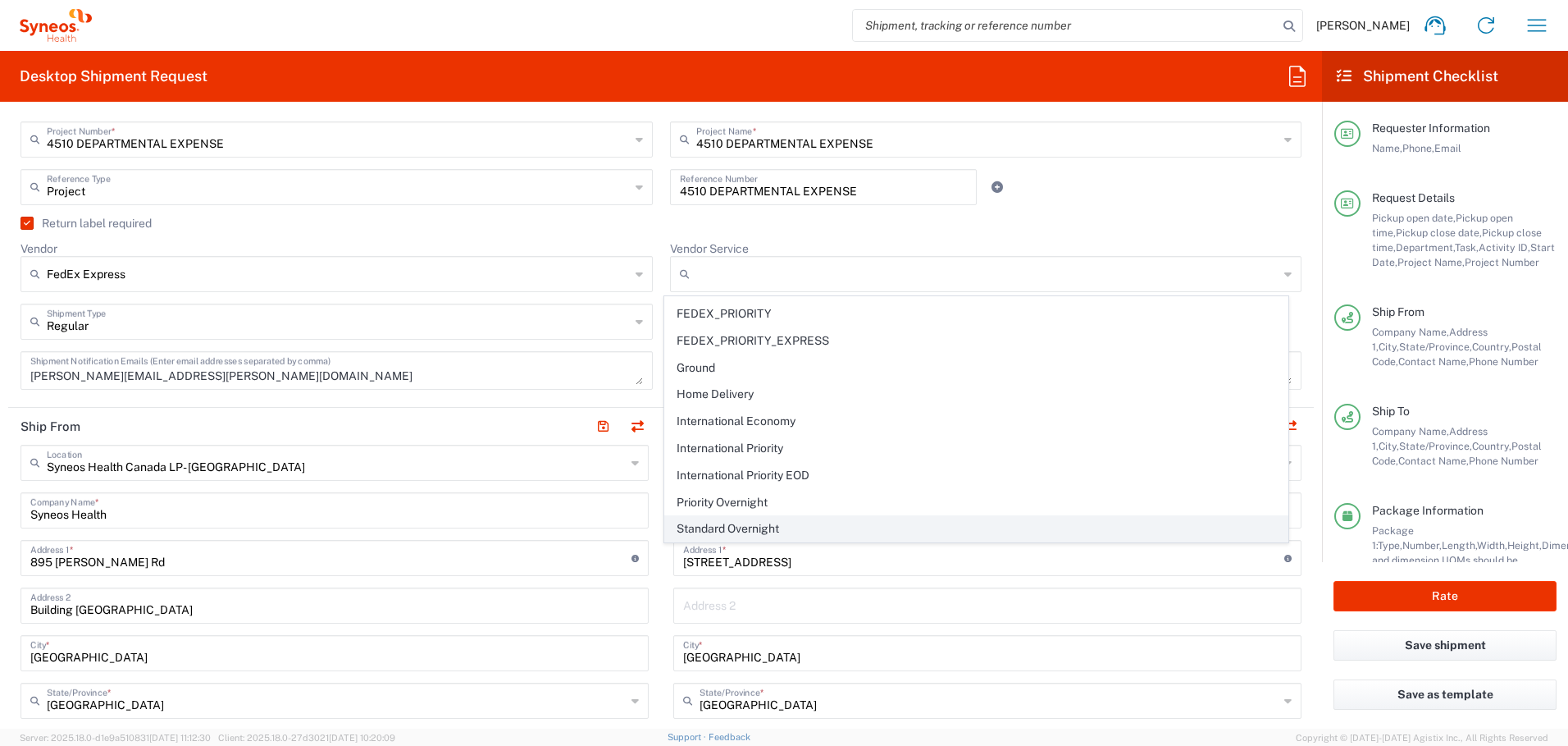
click at [724, 520] on span "Standard Overnight" at bounding box center [977, 528] width 623 height 26
type input "Standard Overnight"
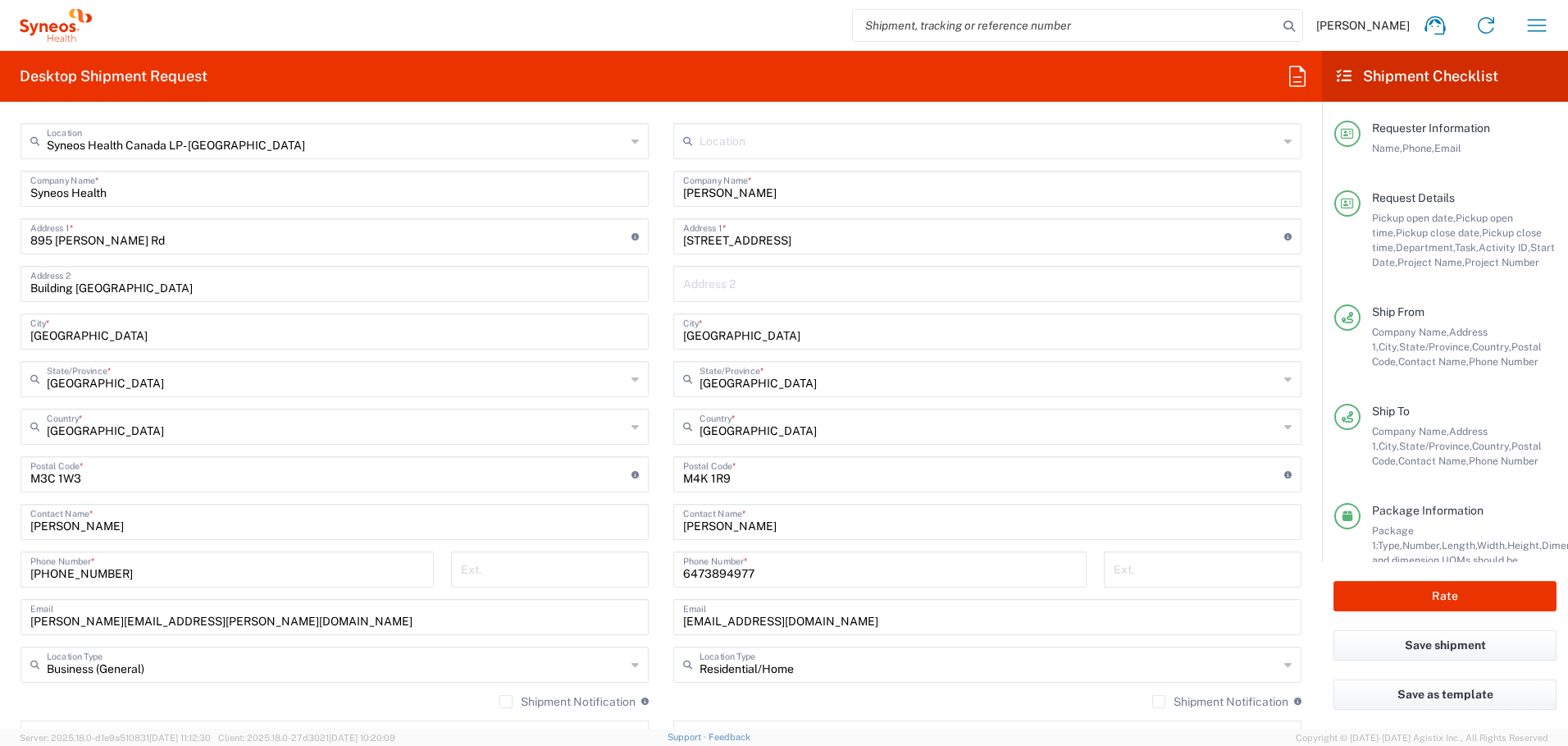
scroll to position [953, 0]
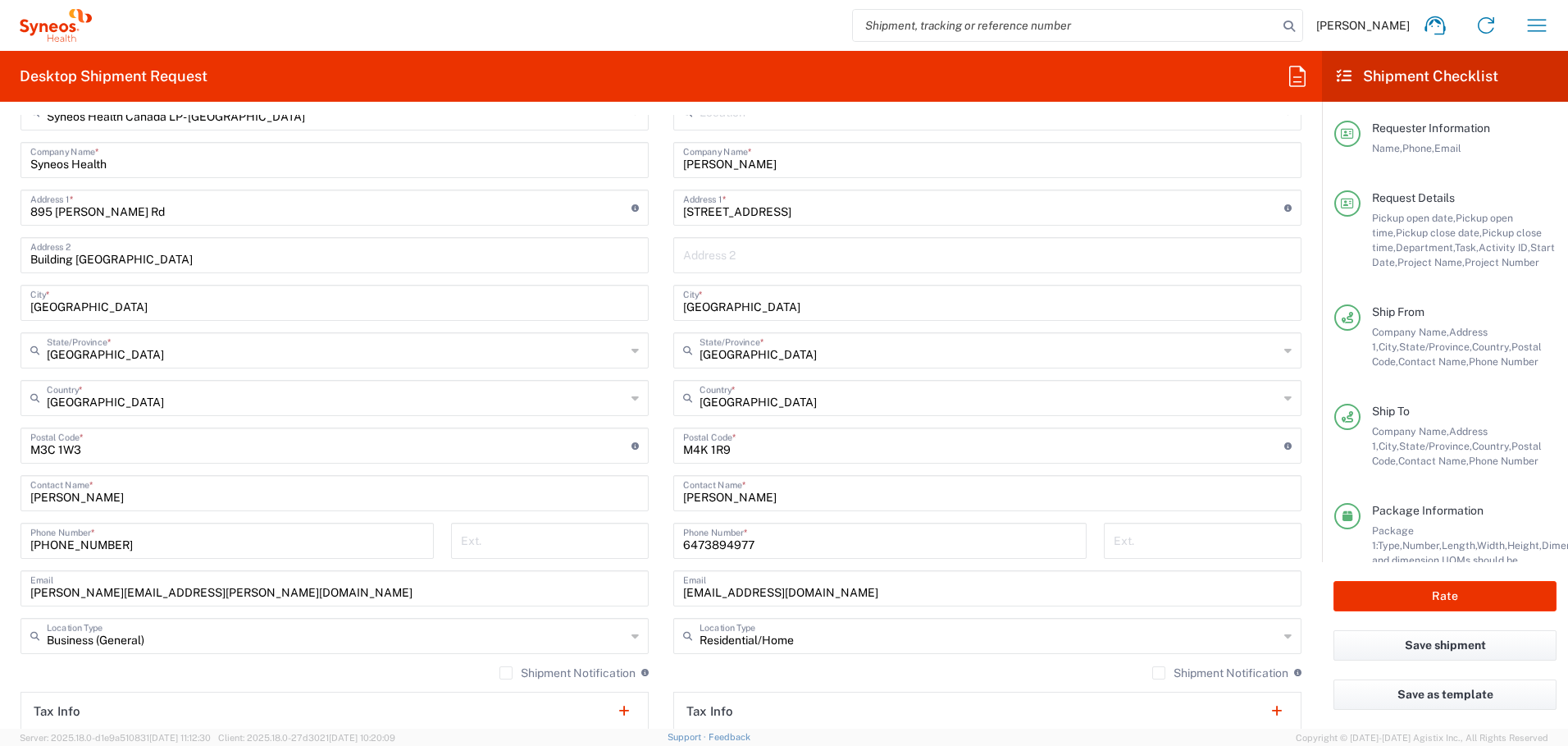
drag, startPoint x: 740, startPoint y: 164, endPoint x: 786, endPoint y: 200, distance: 58.4
click at [740, 164] on input "[PERSON_NAME]" at bounding box center [987, 159] width 608 height 29
type input "[PERSON_NAME]"
click at [709, 495] on input "[PERSON_NAME]" at bounding box center [987, 492] width 608 height 29
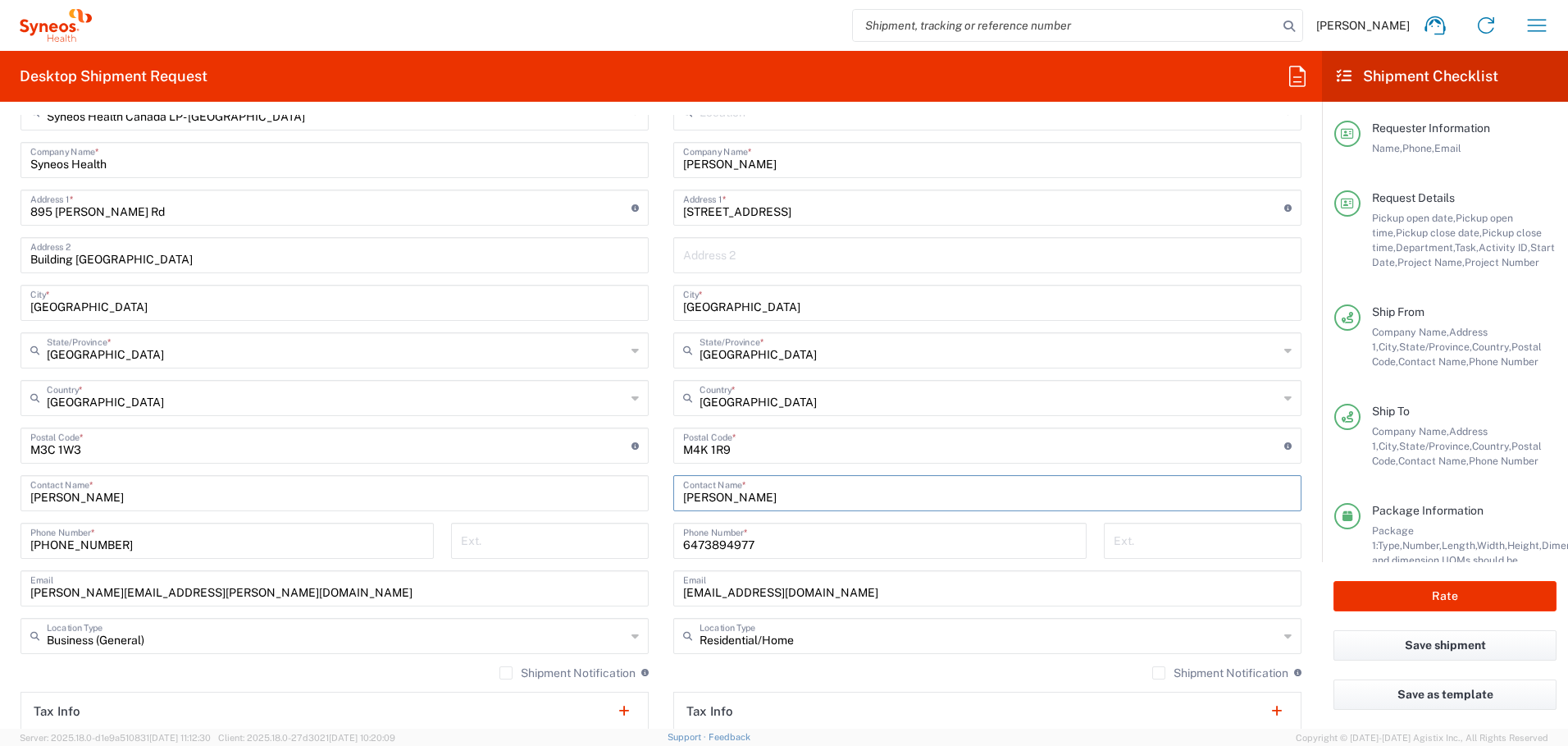
click at [709, 495] on input "[PERSON_NAME]" at bounding box center [987, 492] width 608 height 29
paste input "u"
type input "[PERSON_NAME]"
click at [1152, 668] on label "Shipment Notification" at bounding box center [1220, 673] width 136 height 13
click at [1159, 673] on input "Shipment Notification" at bounding box center [1159, 673] width 0 height 0
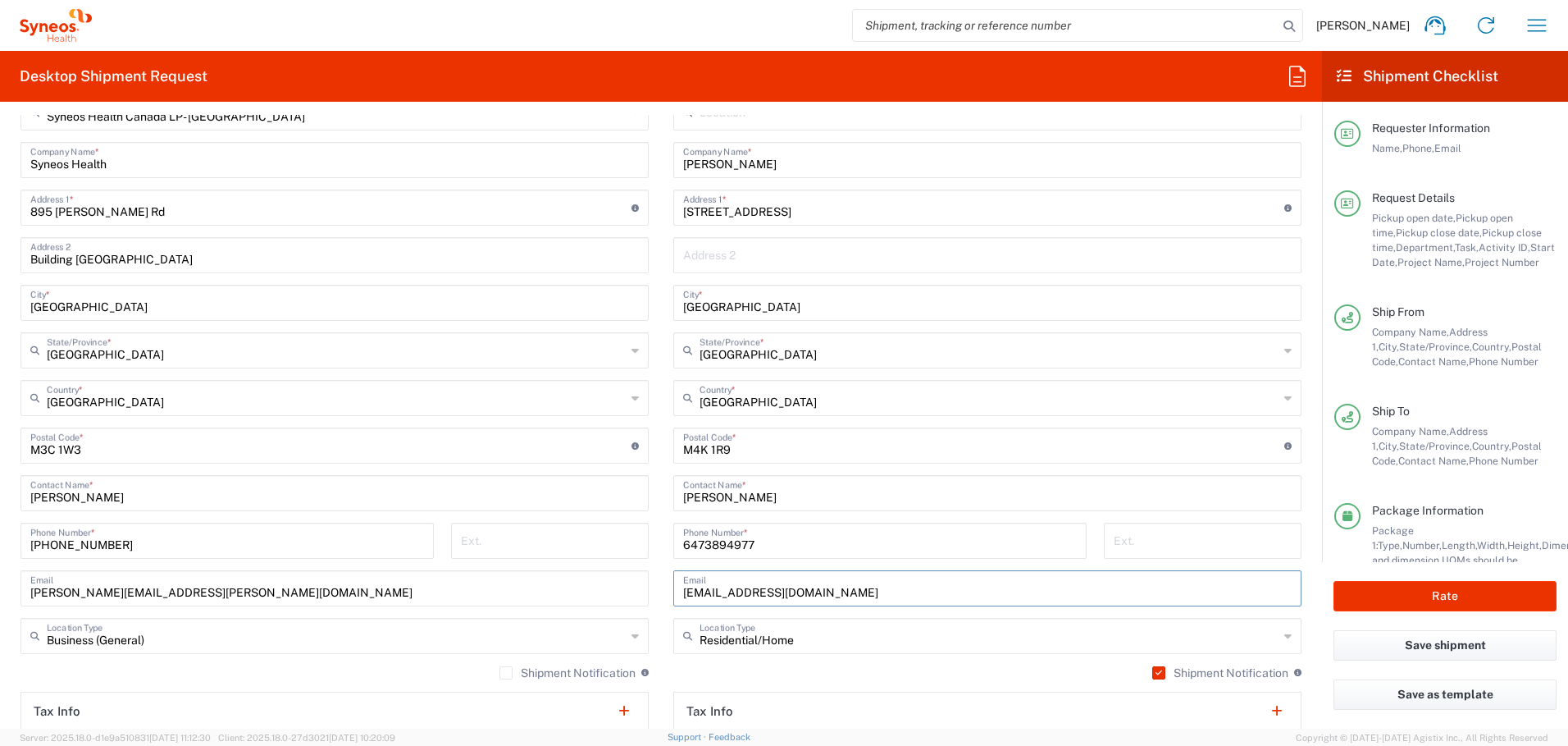
click at [841, 592] on input "[EMAIL_ADDRESS][DOMAIN_NAME]" at bounding box center [987, 587] width 608 height 29
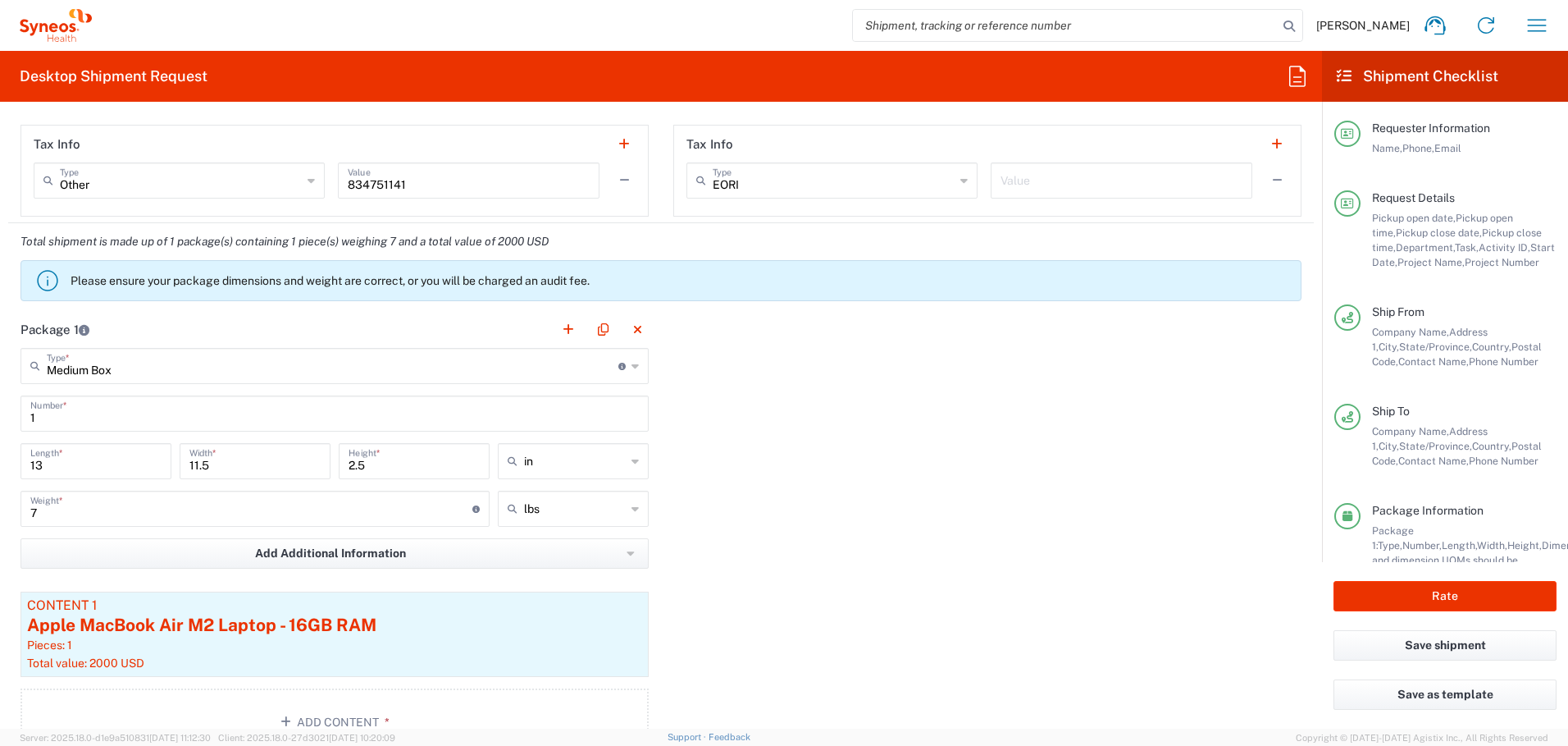
scroll to position [1565, 0]
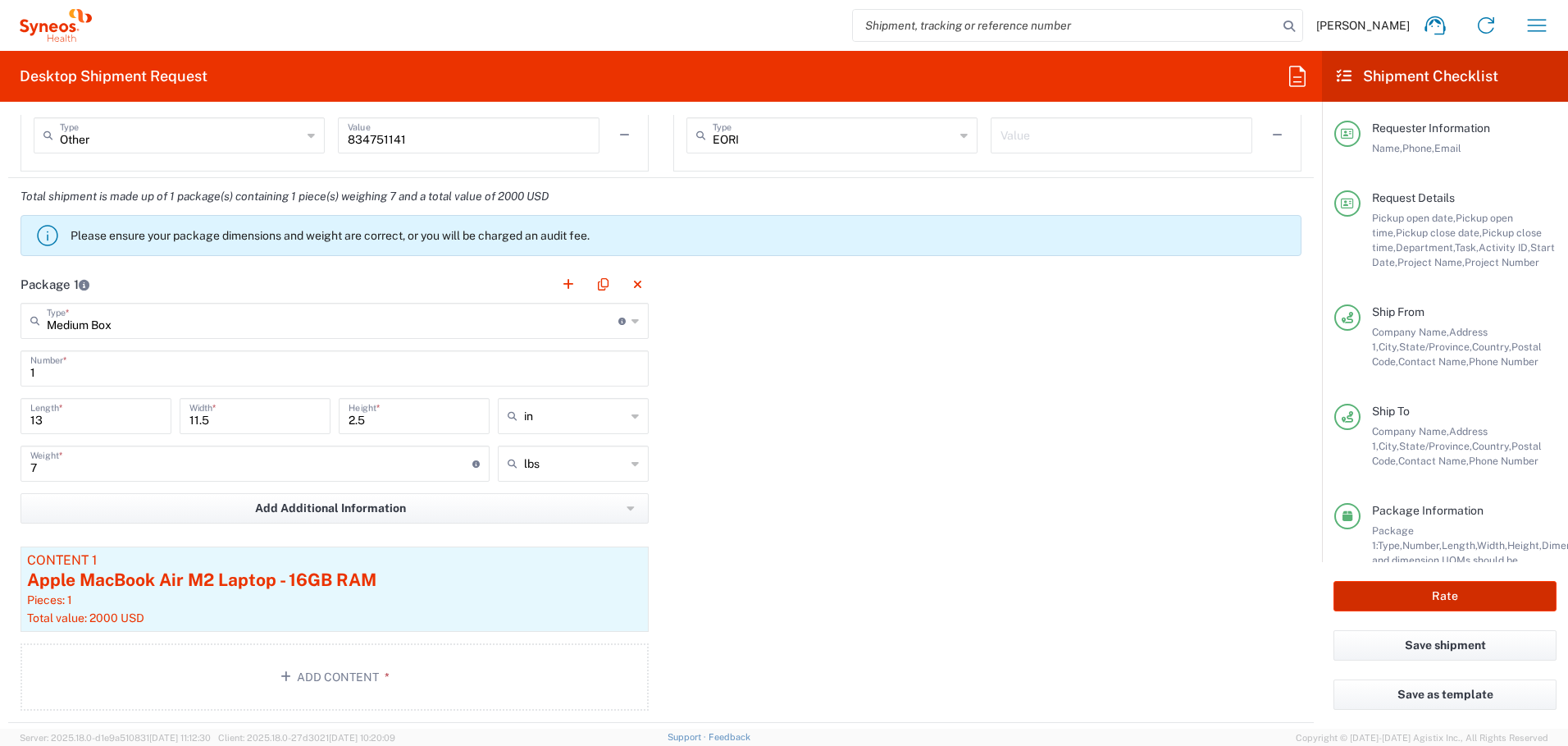
type input "[EMAIL_ADDRESS][DOMAIN_NAME], [PERSON_NAME][DOMAIN_NAME][EMAIL_ADDRESS][PERSON_…"
click at [1432, 593] on button "Rate" at bounding box center [1445, 596] width 223 height 30
type input "4510 DEPARTMENTAL EXPENSE"
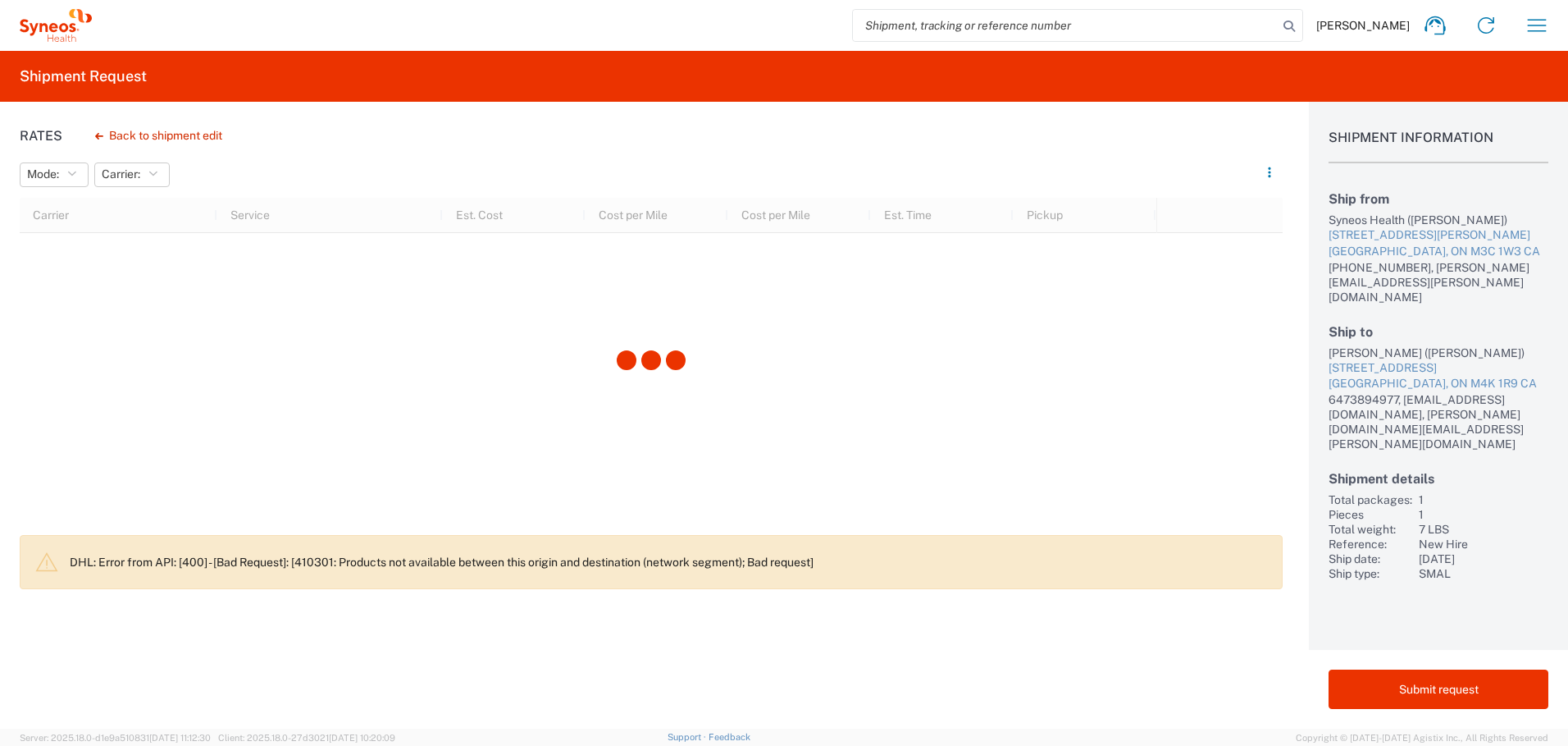
click at [1342, 345] on div "[PERSON_NAME] ([PERSON_NAME])" at bounding box center [1439, 352] width 219 height 15
drag, startPoint x: 1342, startPoint y: 333, endPoint x: 1367, endPoint y: 333, distance: 25.0
click at [1347, 345] on div "[PERSON_NAME] ([PERSON_NAME])" at bounding box center [1439, 352] width 219 height 15
drag, startPoint x: 1391, startPoint y: 335, endPoint x: 1373, endPoint y: 336, distance: 18.0
click at [1391, 345] on div "[PERSON_NAME] ([PERSON_NAME])" at bounding box center [1439, 352] width 219 height 15
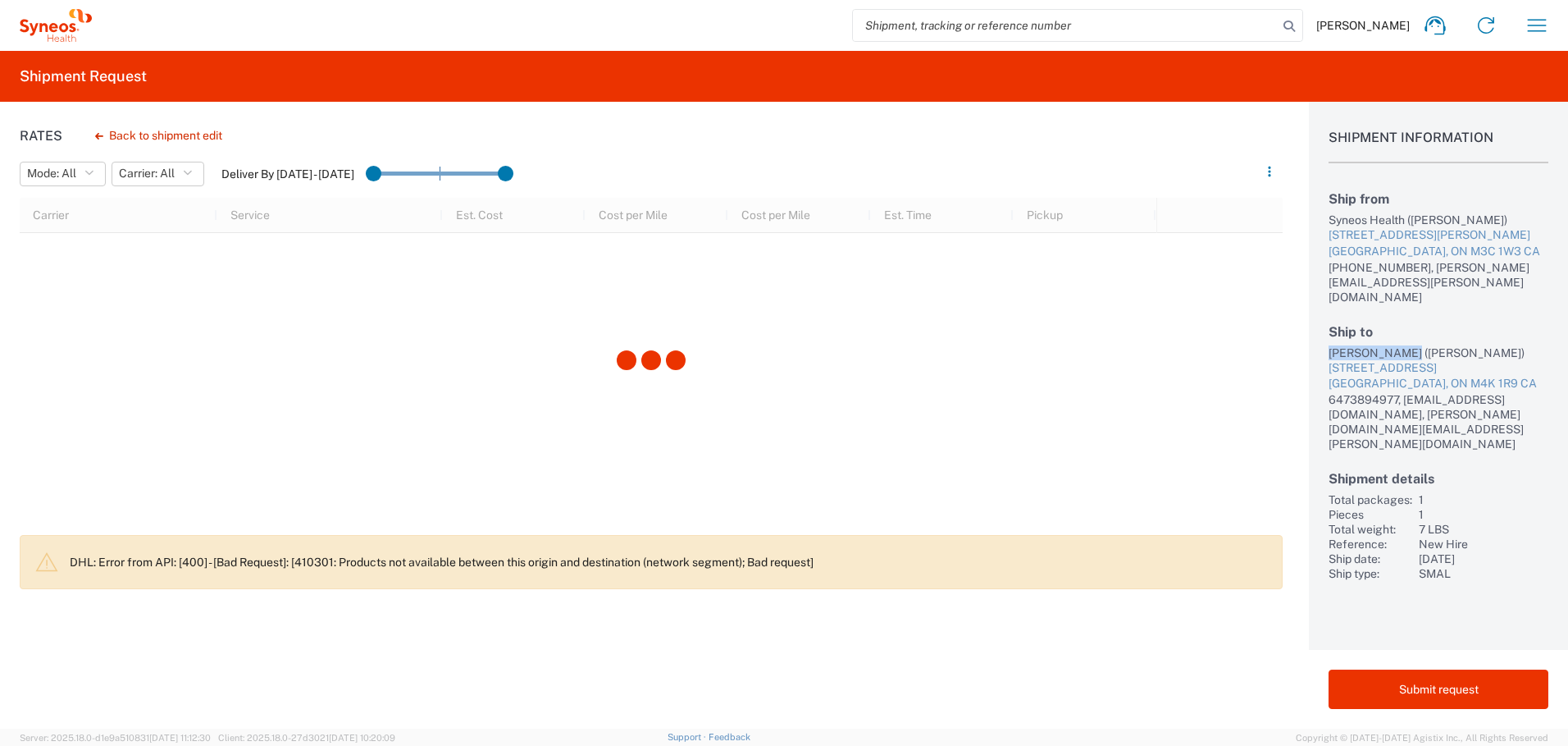
copy div "[PERSON_NAME]"
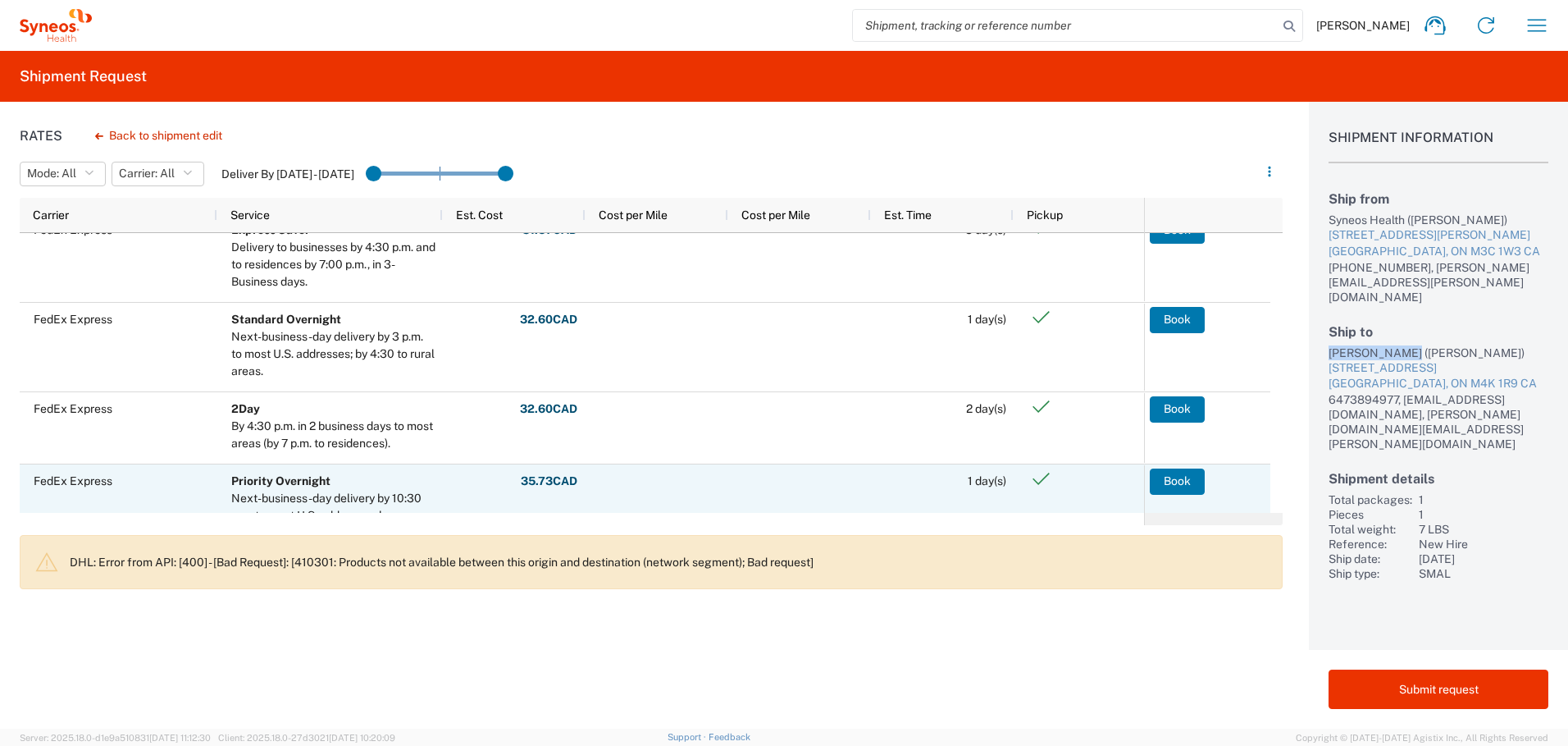
scroll to position [78, 0]
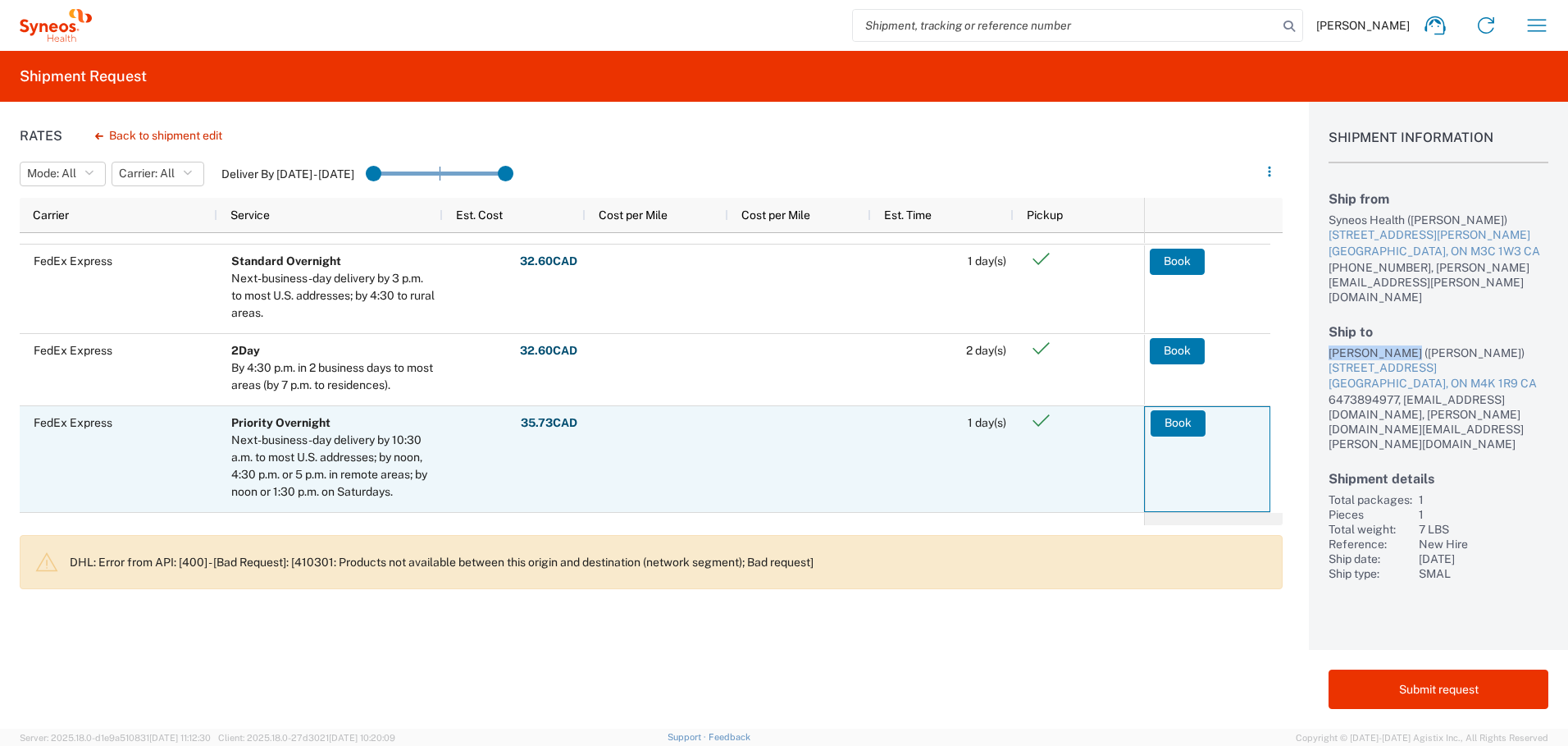
click at [1182, 419] on button "Book" at bounding box center [1178, 423] width 55 height 26
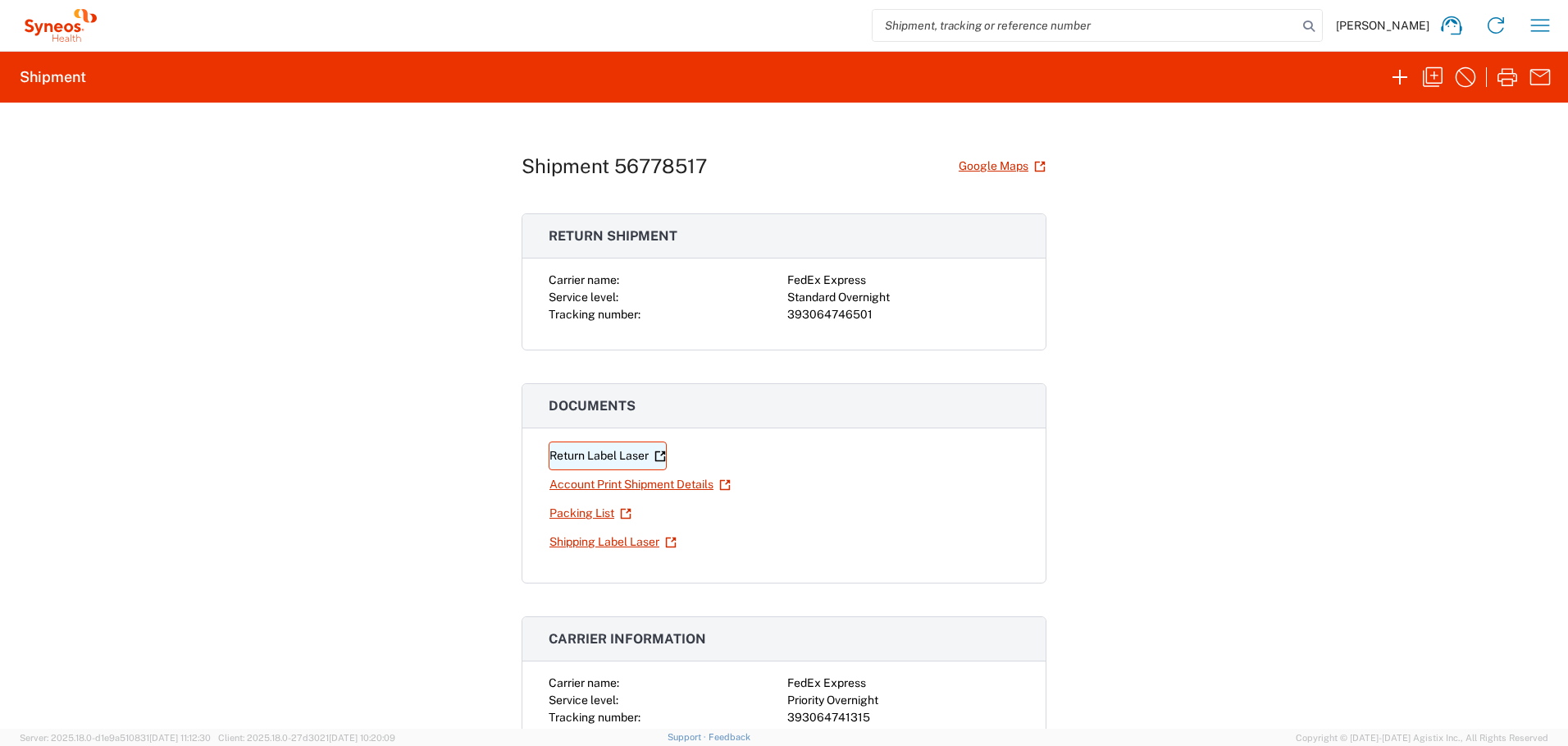
click at [569, 453] on link "Return Label Laser" at bounding box center [607, 456] width 118 height 29
click at [573, 542] on link "Shipping Label Laser" at bounding box center [613, 542] width 128 height 29
click at [579, 457] on link "Return Label Laser" at bounding box center [607, 456] width 118 height 29
